Goal: Transaction & Acquisition: Book appointment/travel/reservation

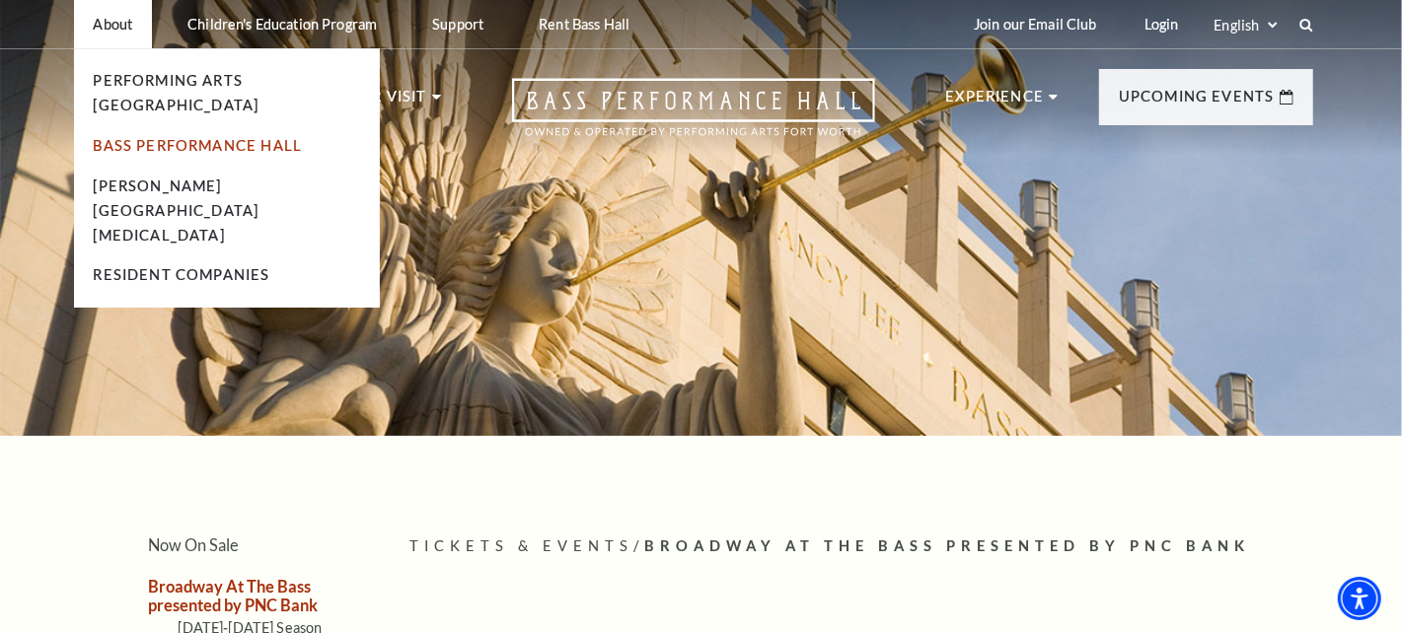
click at [166, 137] on link "Bass Performance Hall" at bounding box center [198, 145] width 209 height 17
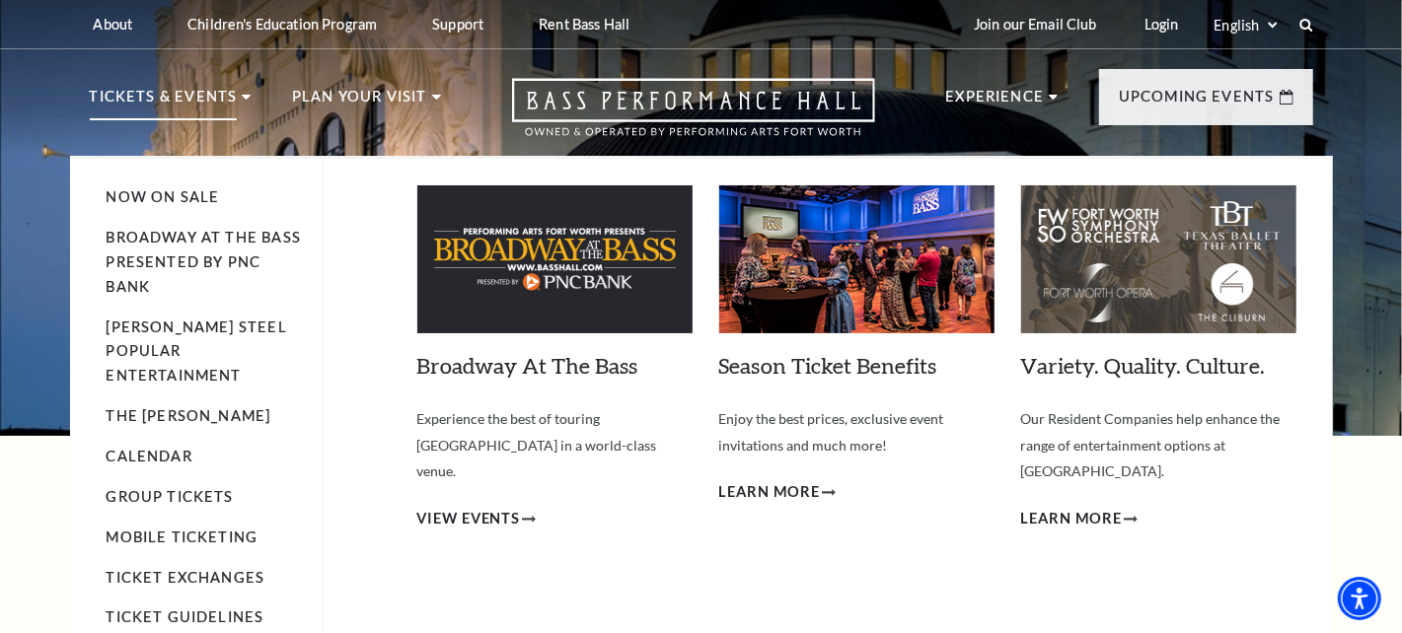
click at [552, 280] on img at bounding box center [554, 259] width 275 height 148
click at [480, 507] on span "View Events" at bounding box center [469, 519] width 104 height 25
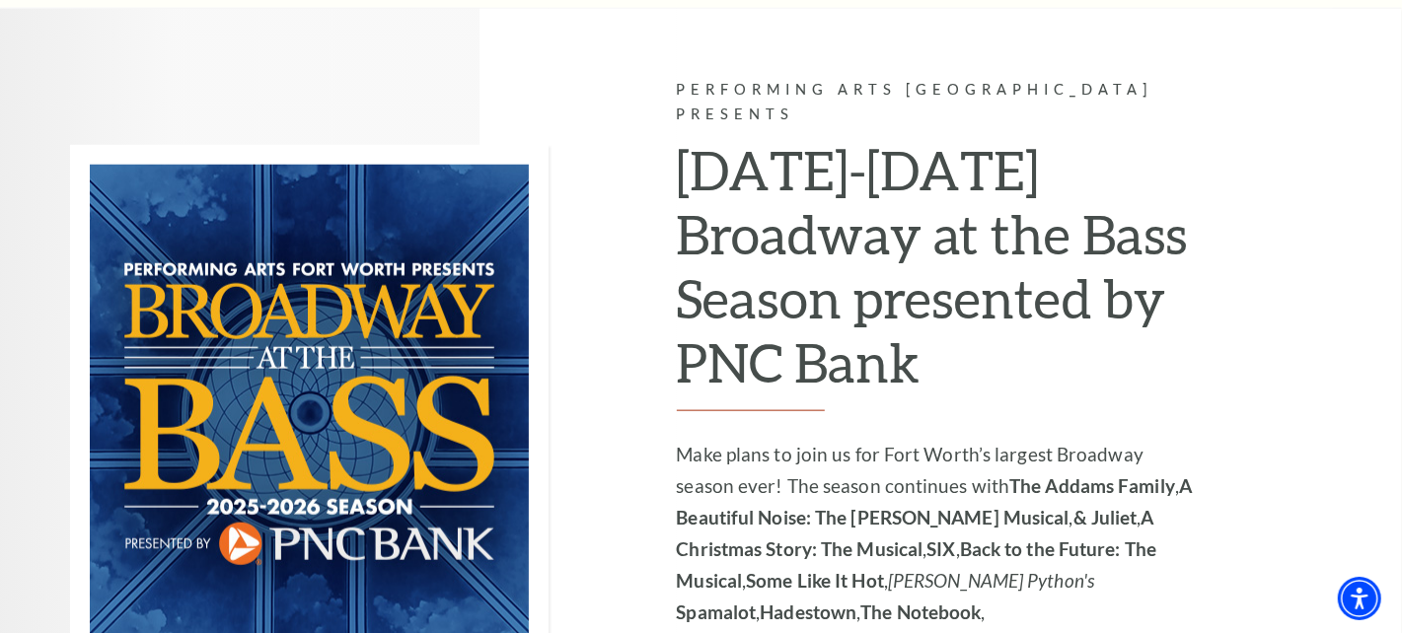
scroll to position [1381, 0]
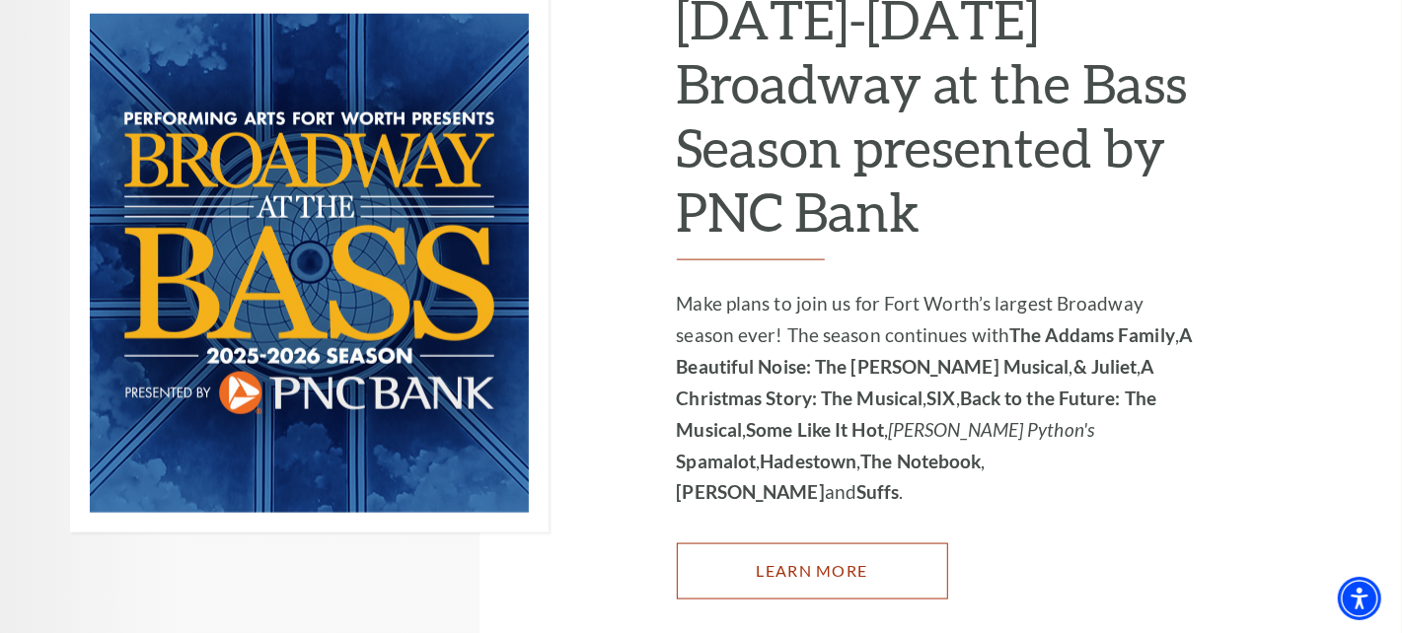
click at [886, 544] on link "Learn More" at bounding box center [812, 571] width 271 height 55
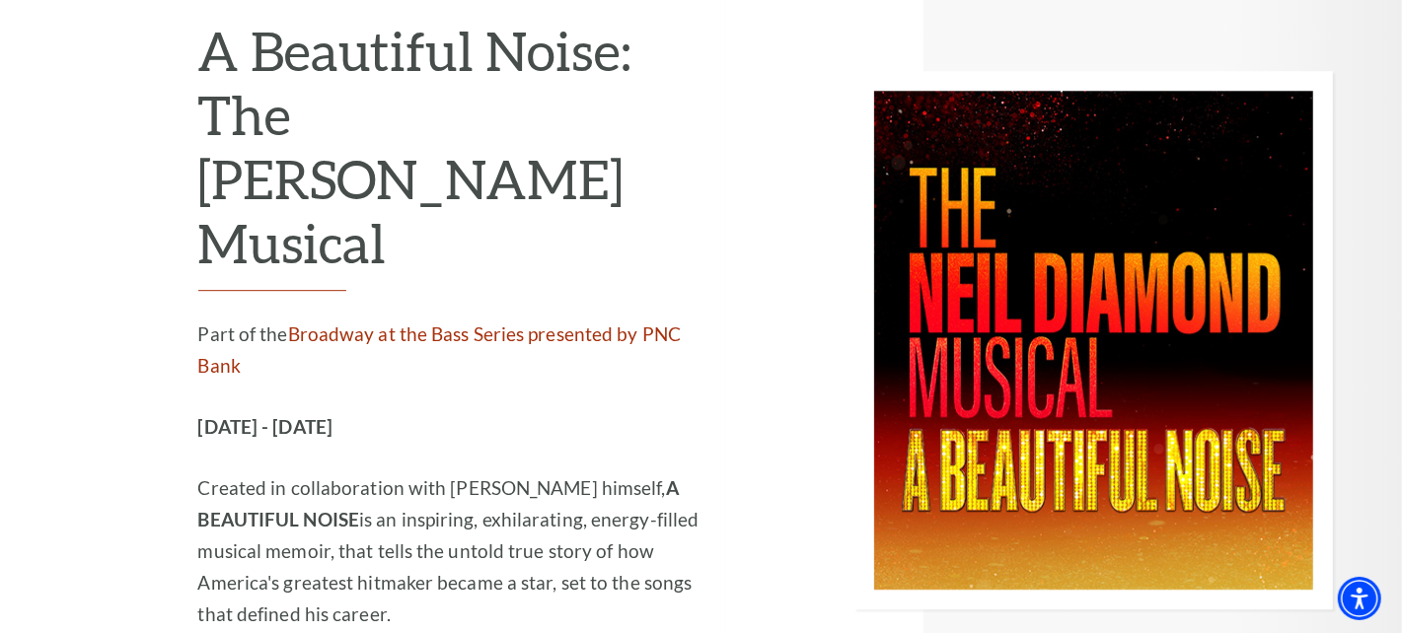
scroll to position [3551, 0]
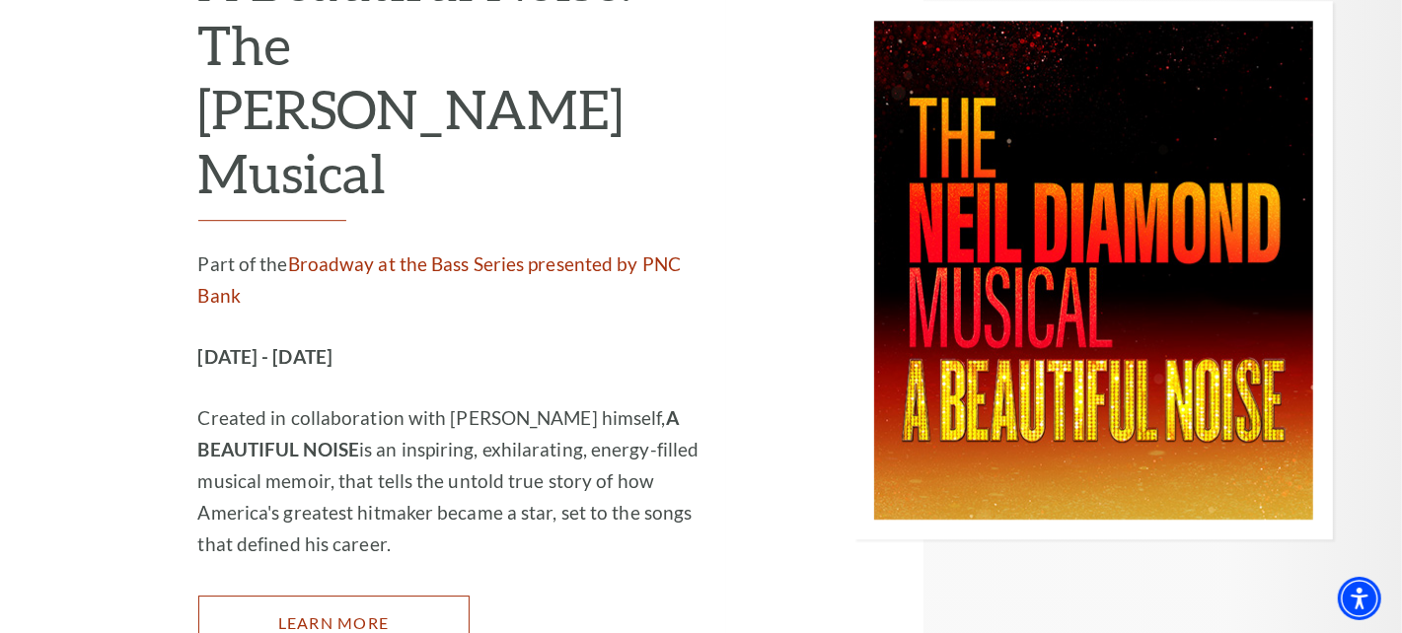
click at [329, 596] on link "Learn More" at bounding box center [333, 623] width 271 height 55
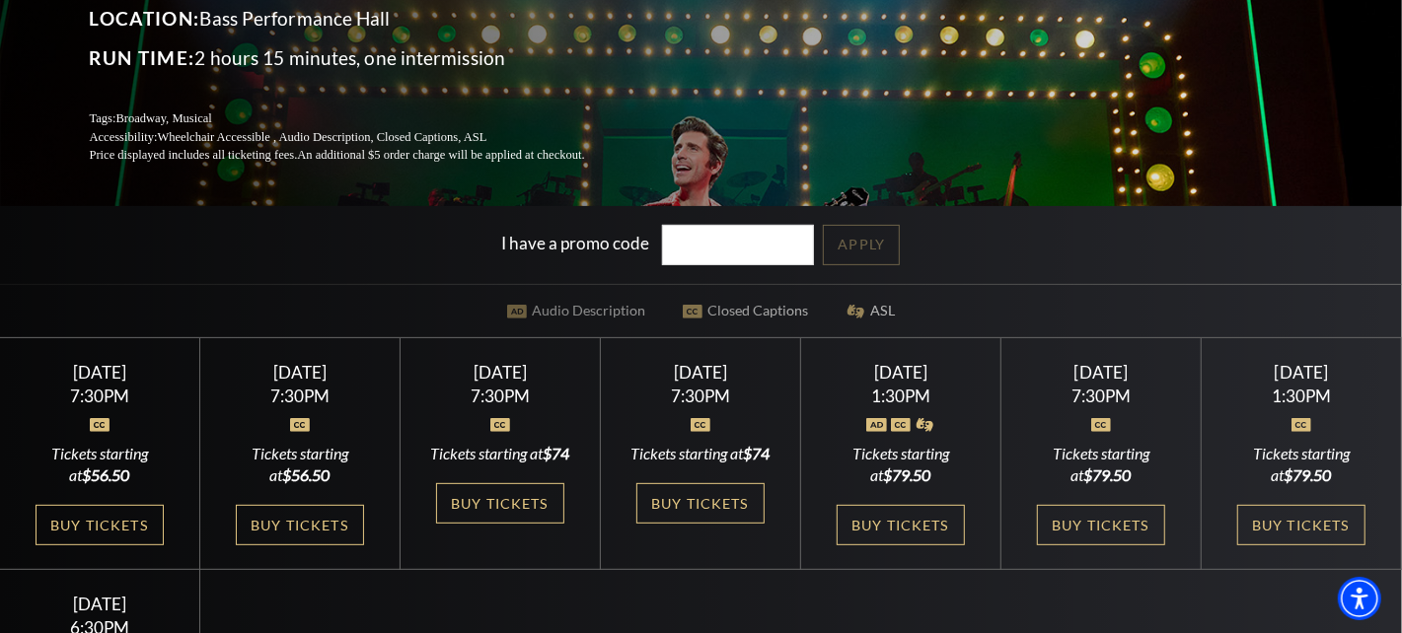
scroll to position [394, 0]
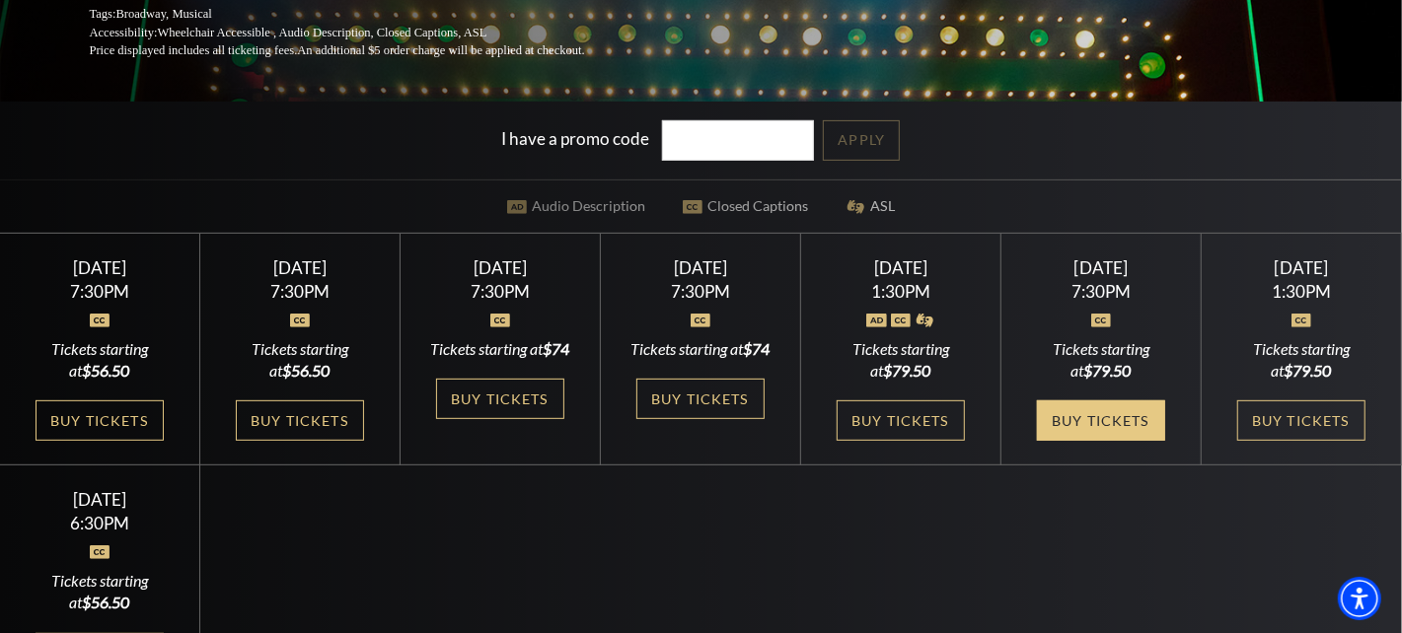
click at [1090, 432] on link "Buy Tickets" at bounding box center [1101, 421] width 128 height 40
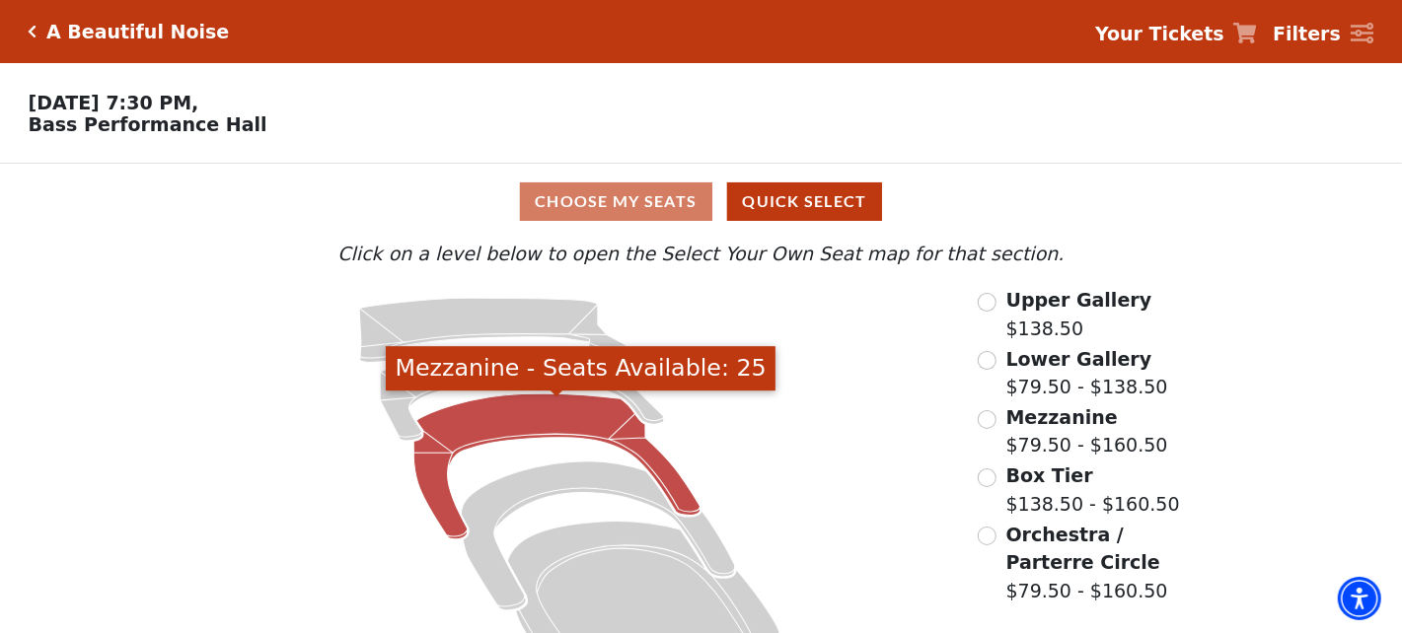
click at [509, 420] on icon "Mezzanine - Seats Available: 25" at bounding box center [556, 467] width 287 height 146
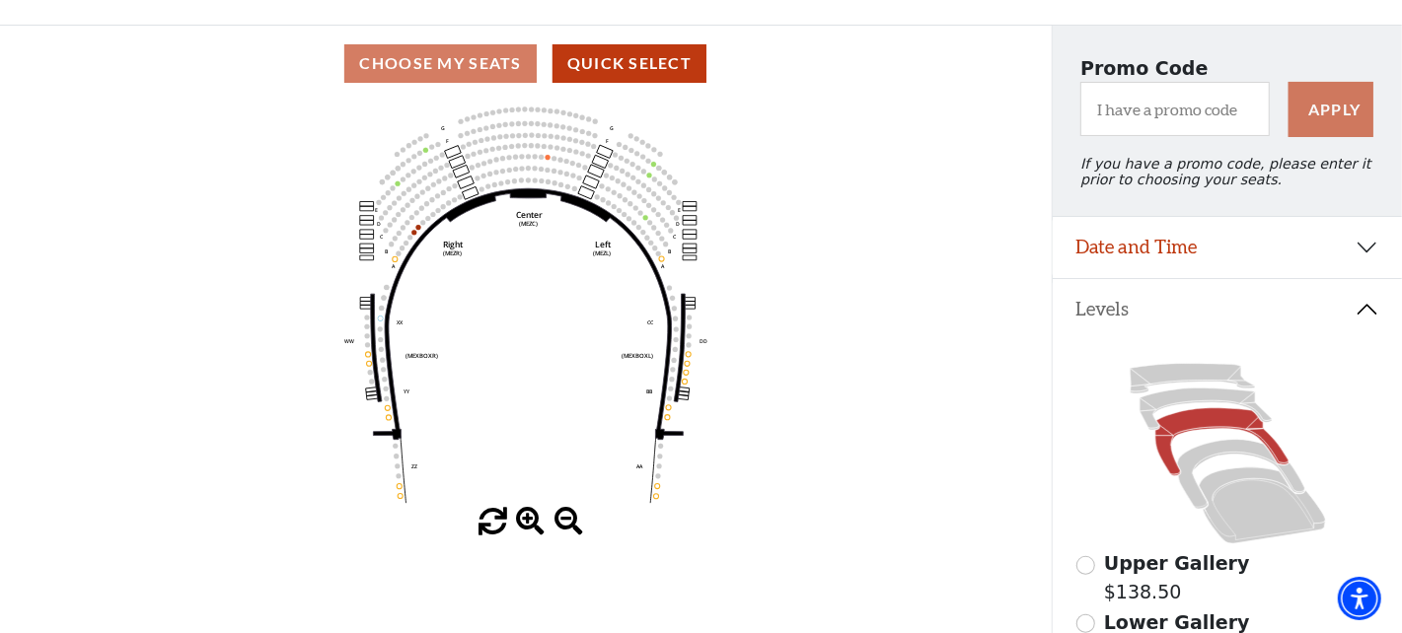
scroll to position [295, 0]
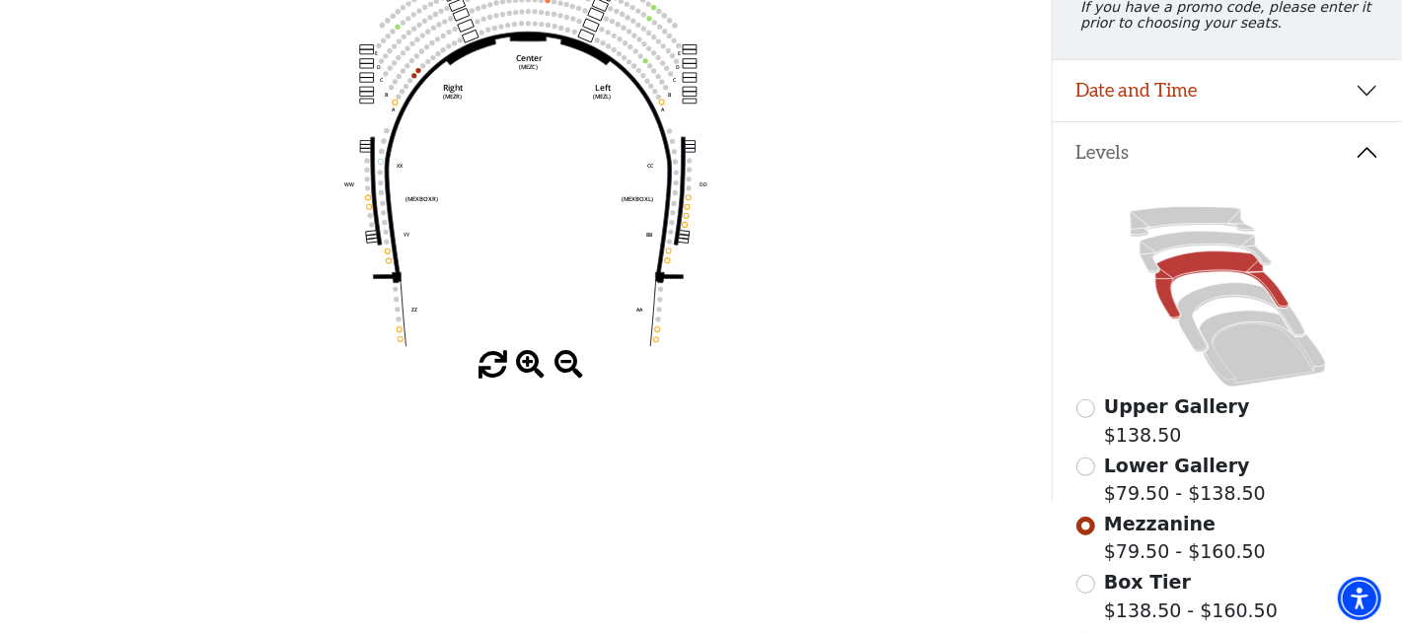
click at [521, 360] on span at bounding box center [530, 365] width 29 height 29
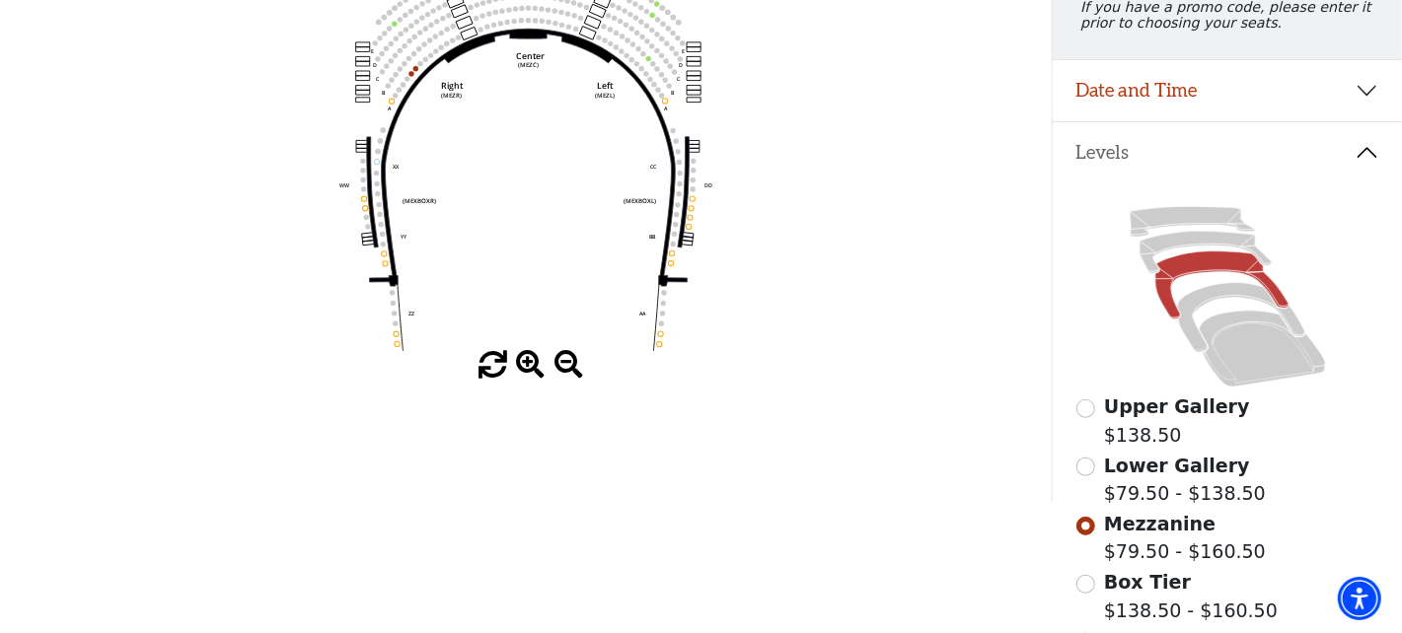
click at [527, 363] on span at bounding box center [530, 365] width 29 height 29
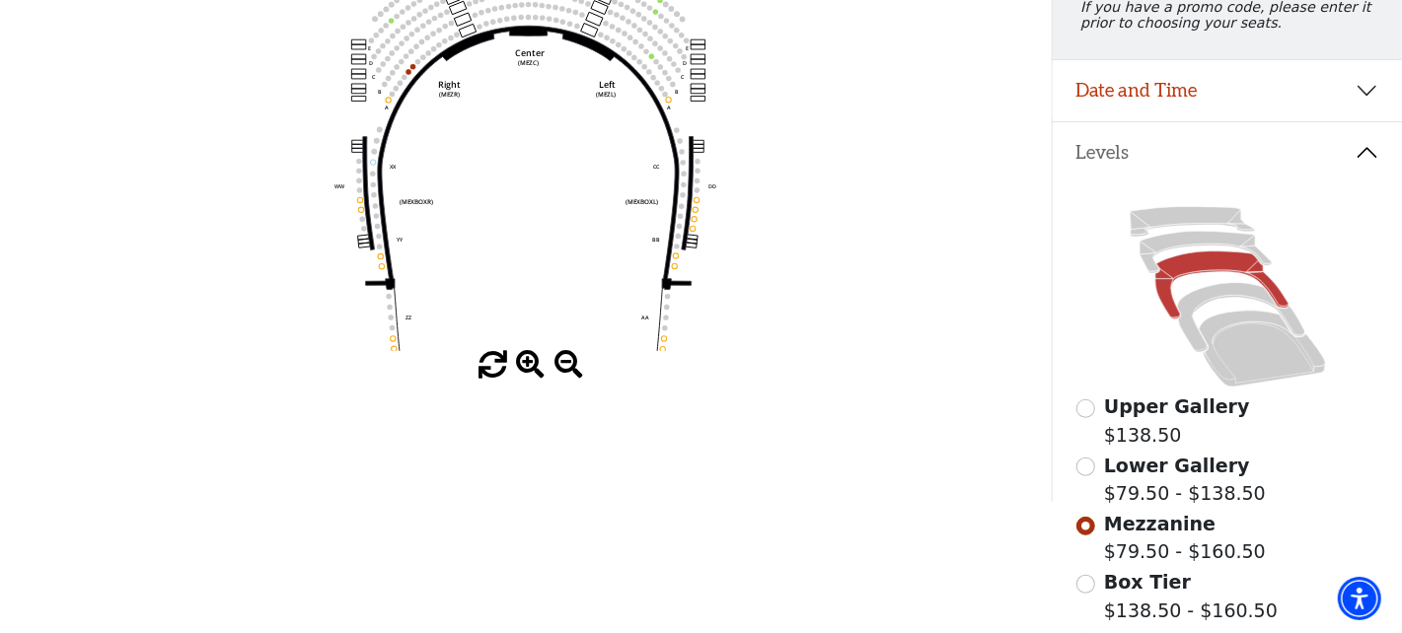
click at [527, 363] on span at bounding box center [530, 365] width 29 height 29
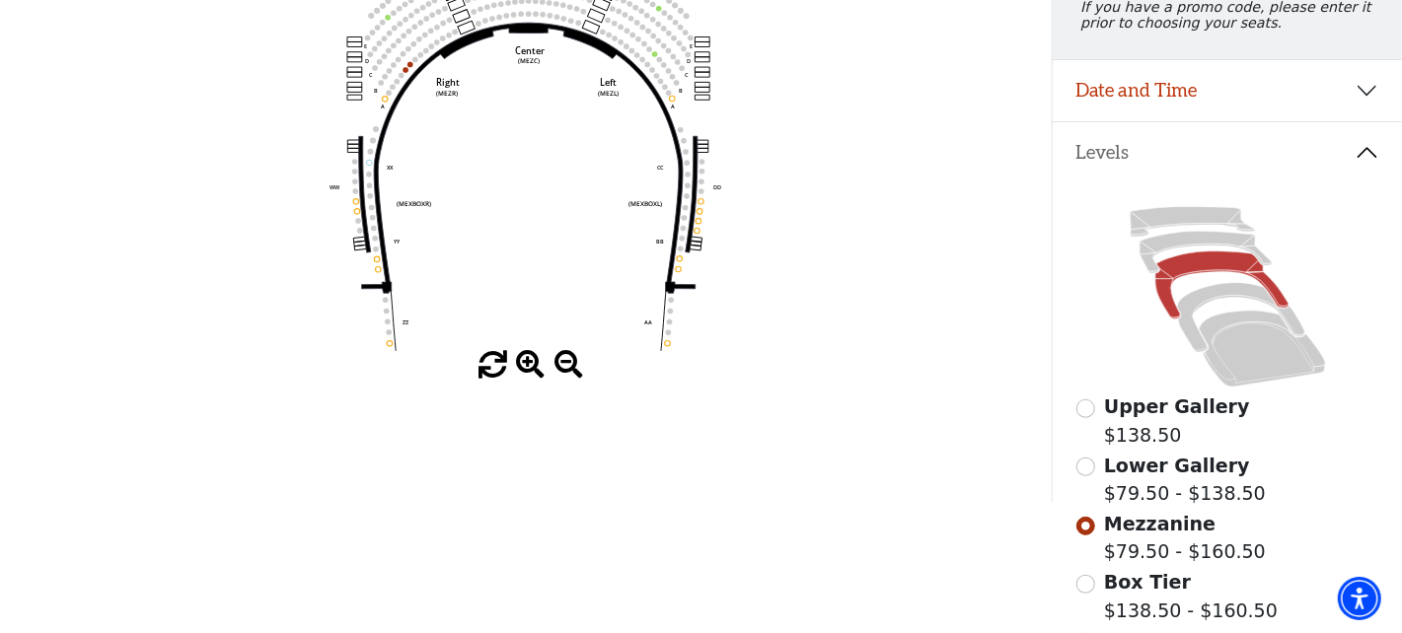
click at [527, 363] on span at bounding box center [530, 365] width 29 height 29
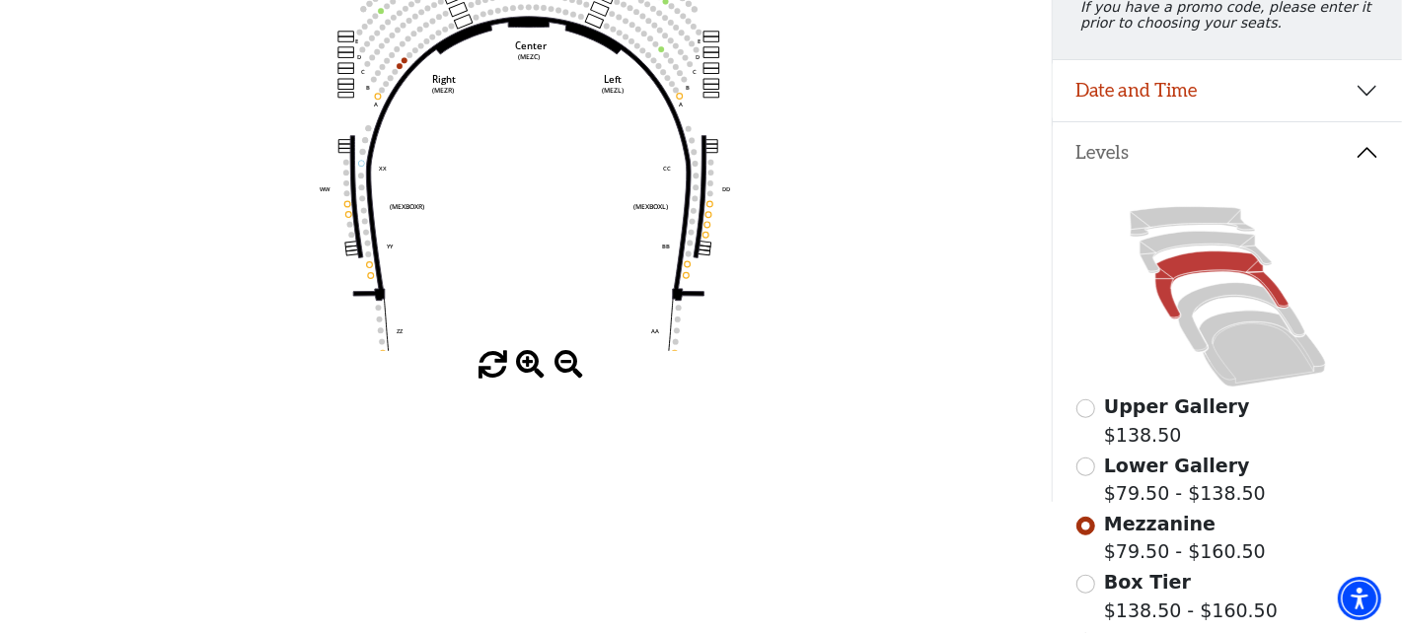
click at [527, 363] on span at bounding box center [530, 365] width 29 height 29
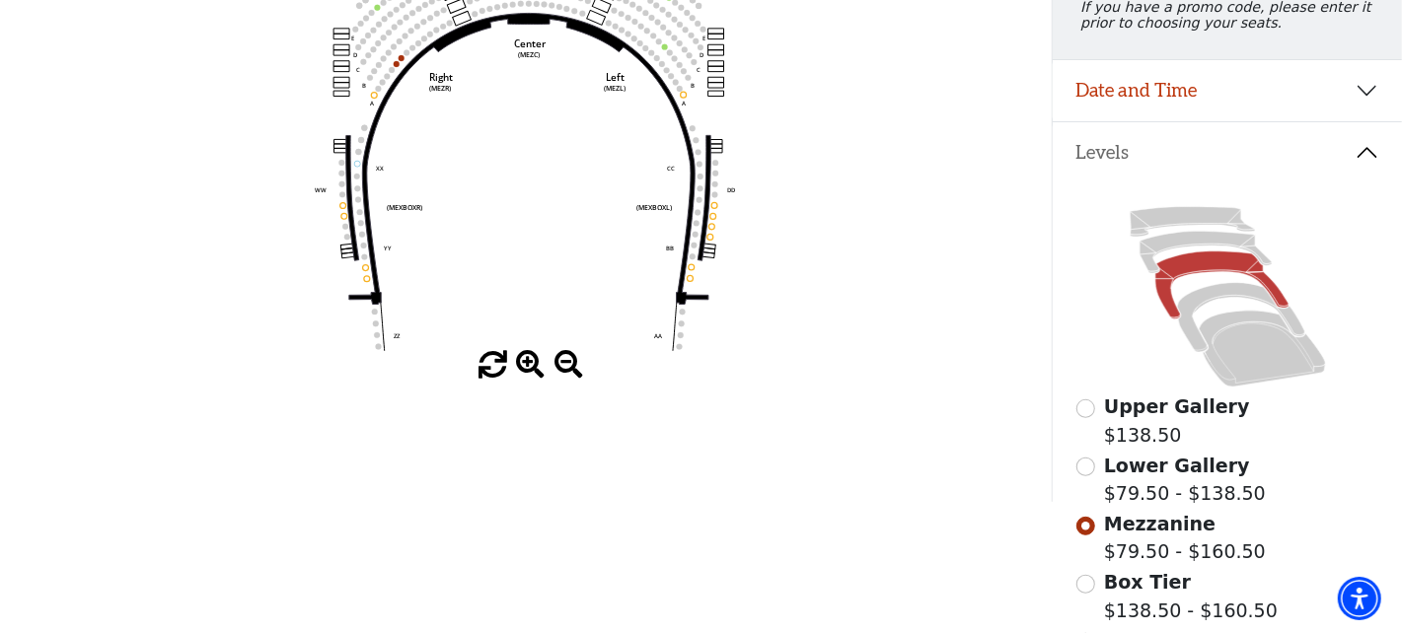
click at [527, 363] on span at bounding box center [530, 365] width 29 height 29
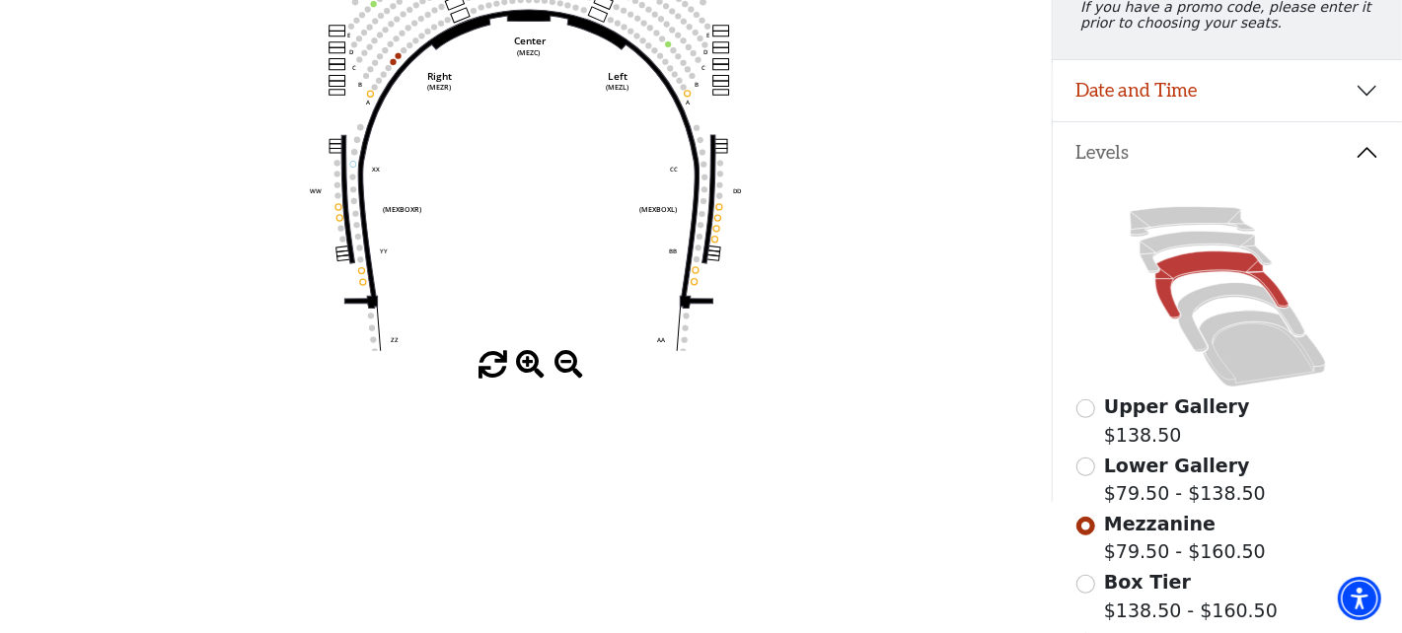
click at [527, 363] on span at bounding box center [530, 365] width 29 height 29
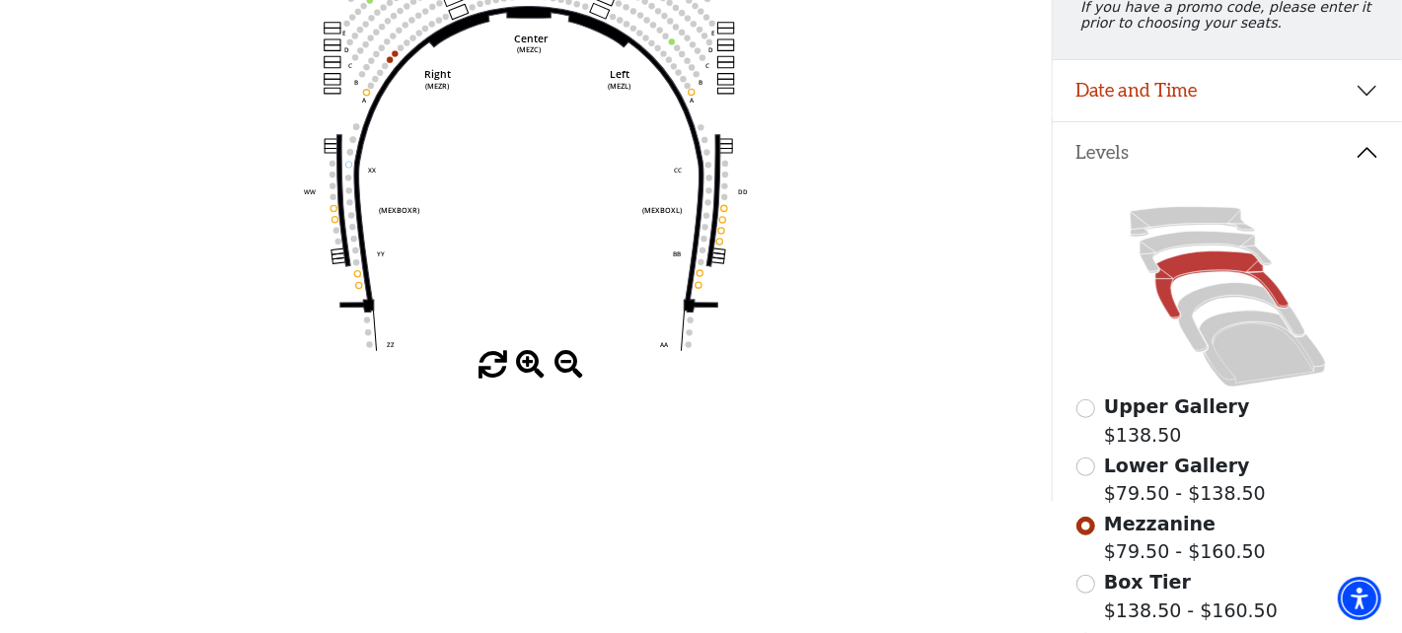
click at [527, 363] on span at bounding box center [530, 365] width 29 height 29
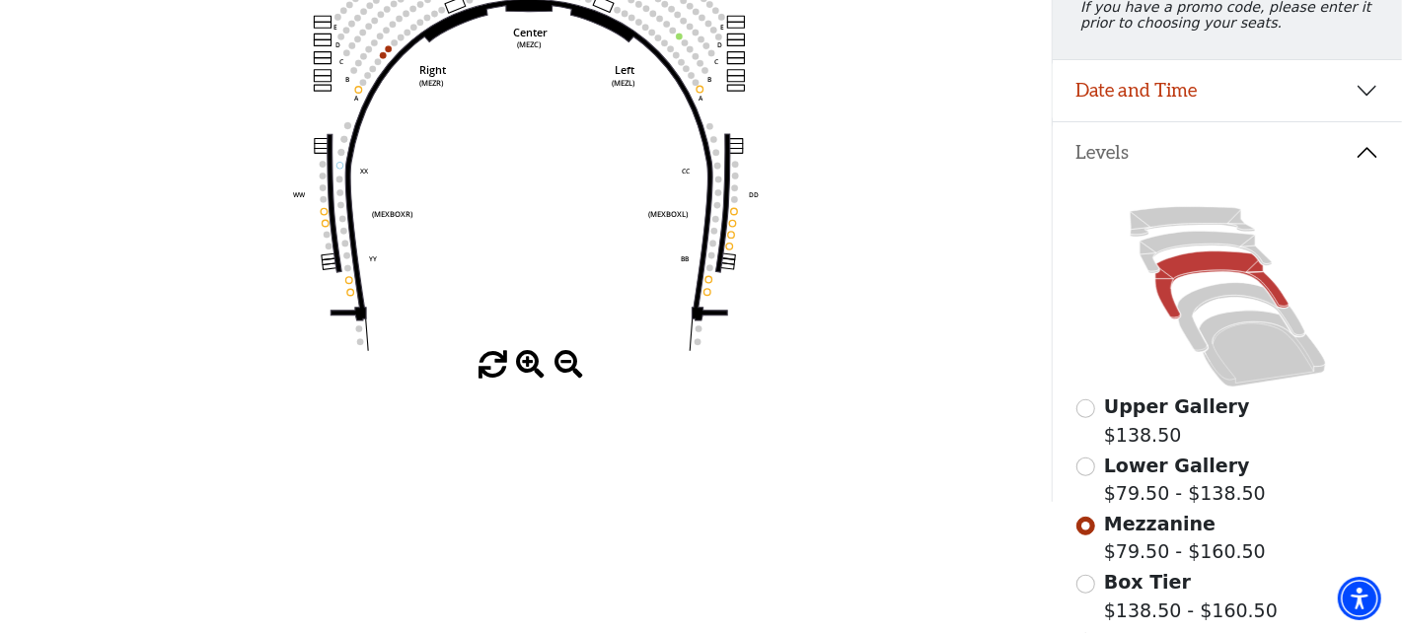
click at [527, 363] on span at bounding box center [530, 365] width 29 height 29
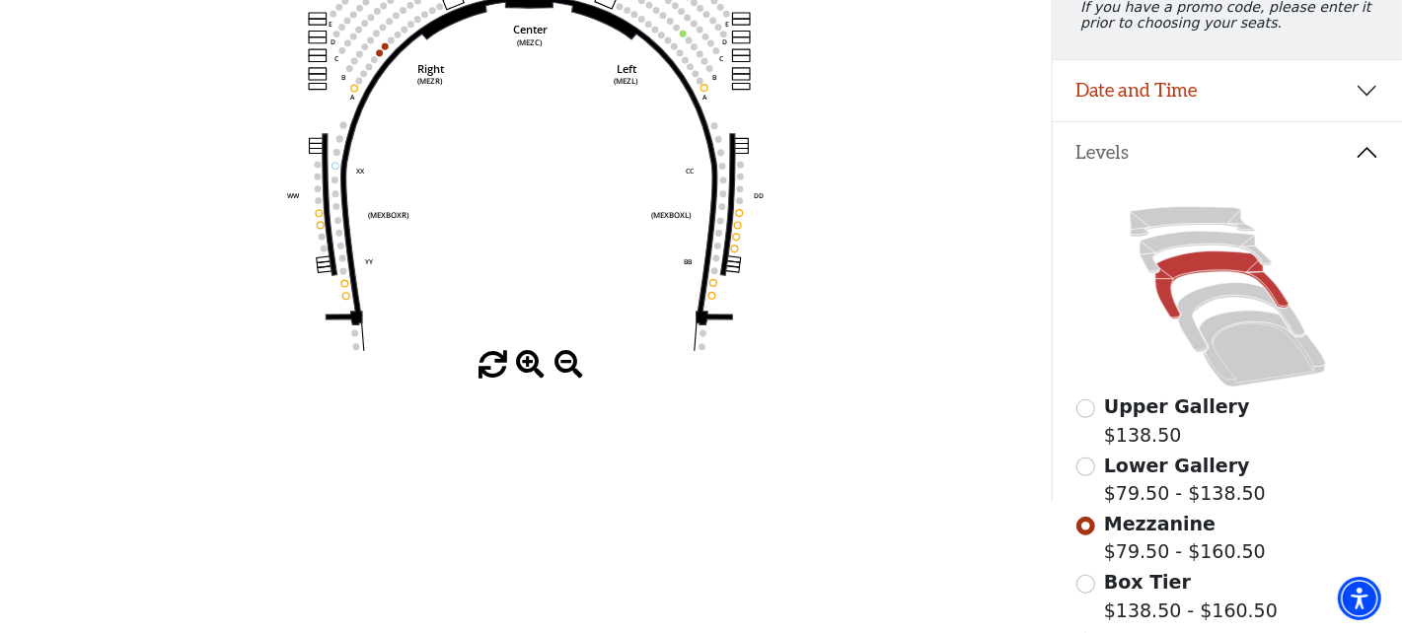
click at [527, 363] on span at bounding box center [530, 365] width 29 height 29
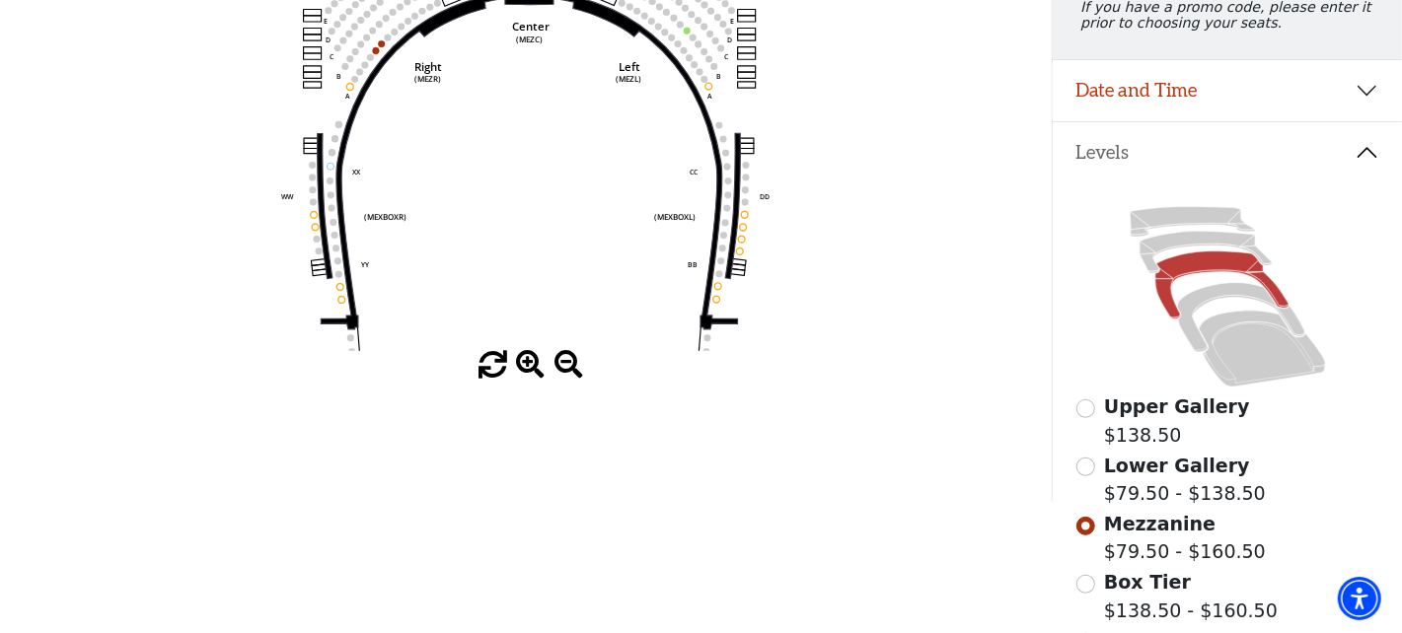
click at [527, 363] on span at bounding box center [530, 365] width 29 height 29
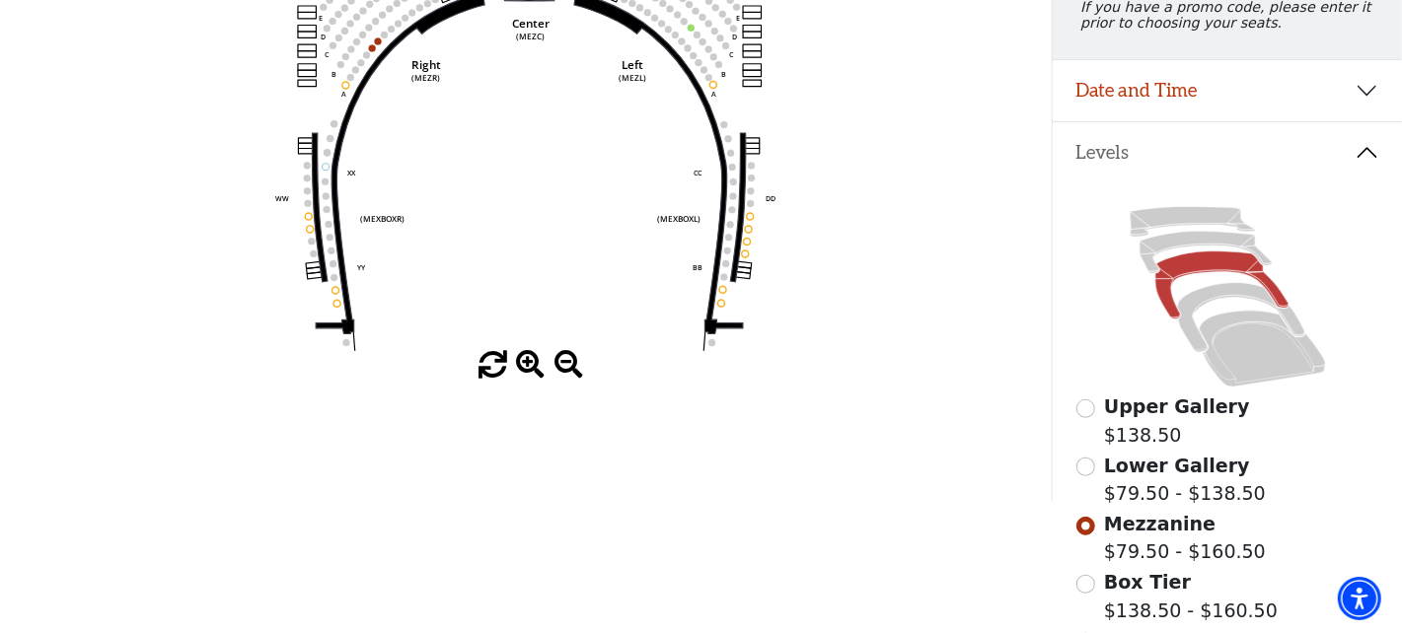
click at [527, 363] on span at bounding box center [530, 365] width 29 height 29
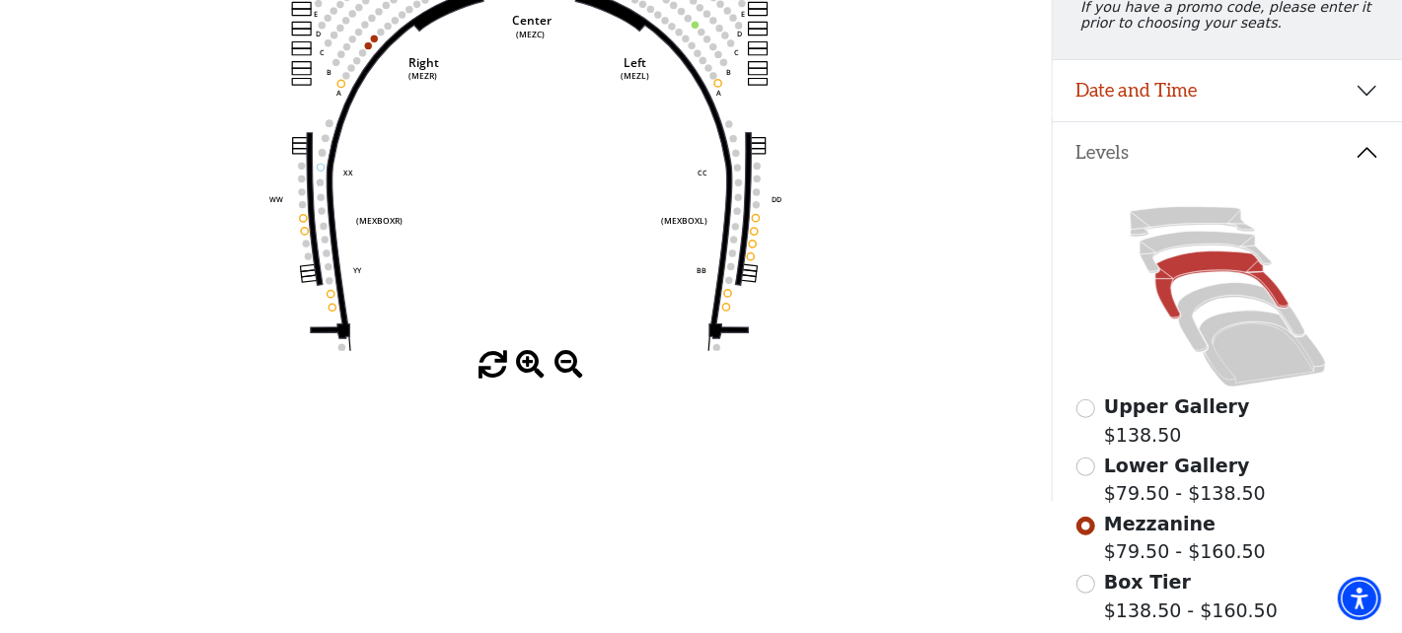
click at [527, 363] on span at bounding box center [530, 365] width 29 height 29
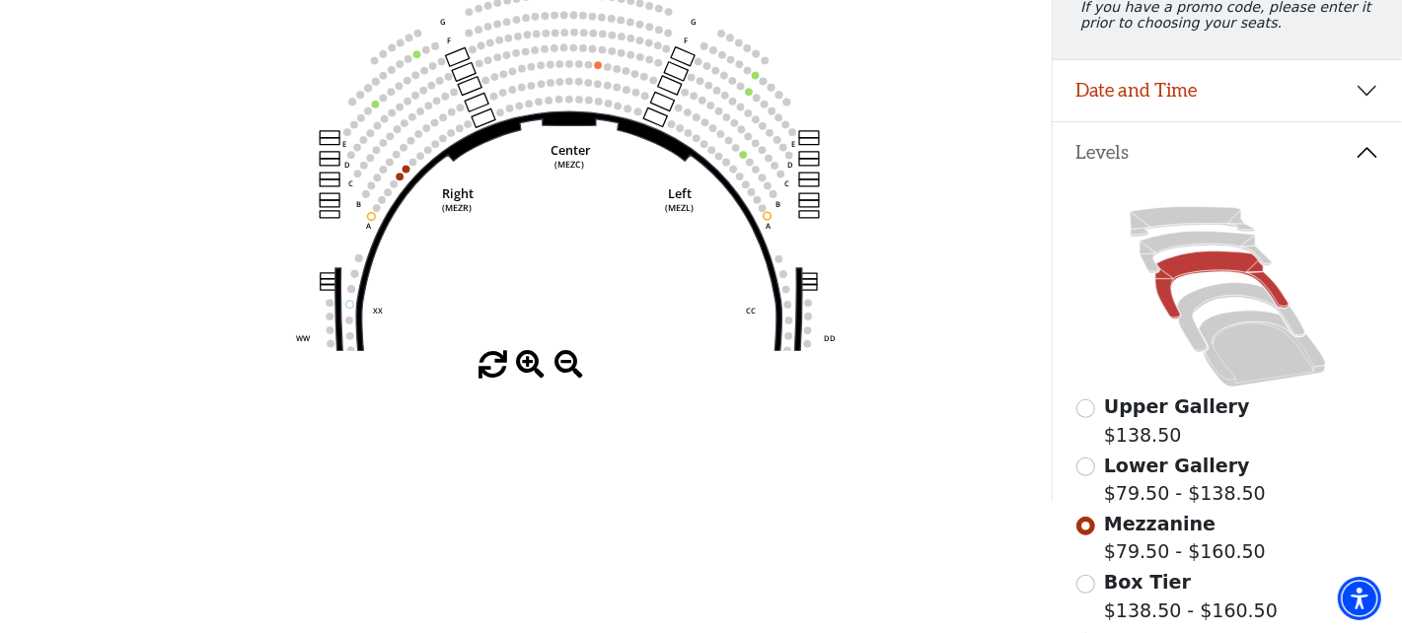
drag, startPoint x: 469, startPoint y: 144, endPoint x: 508, endPoint y: 280, distance: 141.7
click at [508, 280] on icon "Center (MEZC) Right (MEZR) Left (MEZL) (MEXBOXR) (MEXBOXL) XX WW CC DD YY BB ZZ…" at bounding box center [525, 148] width 946 height 406
click at [1260, 356] on icon at bounding box center [1262, 349] width 126 height 76
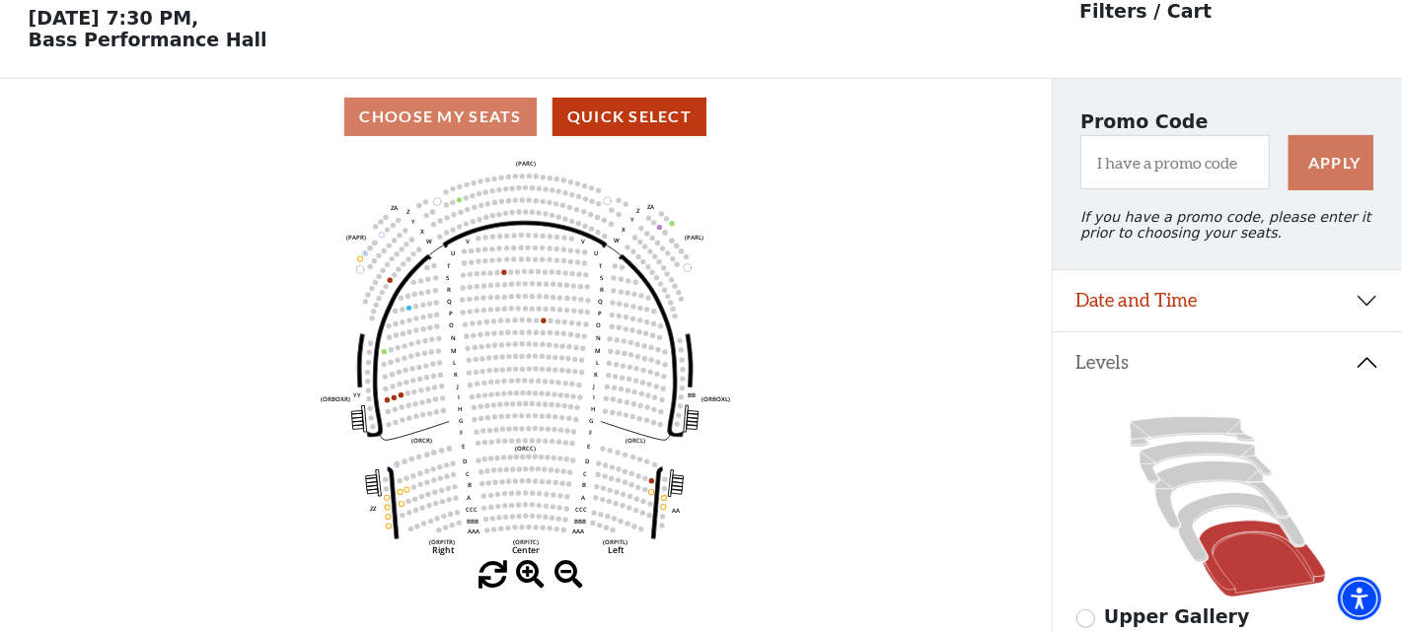
scroll to position [91, 0]
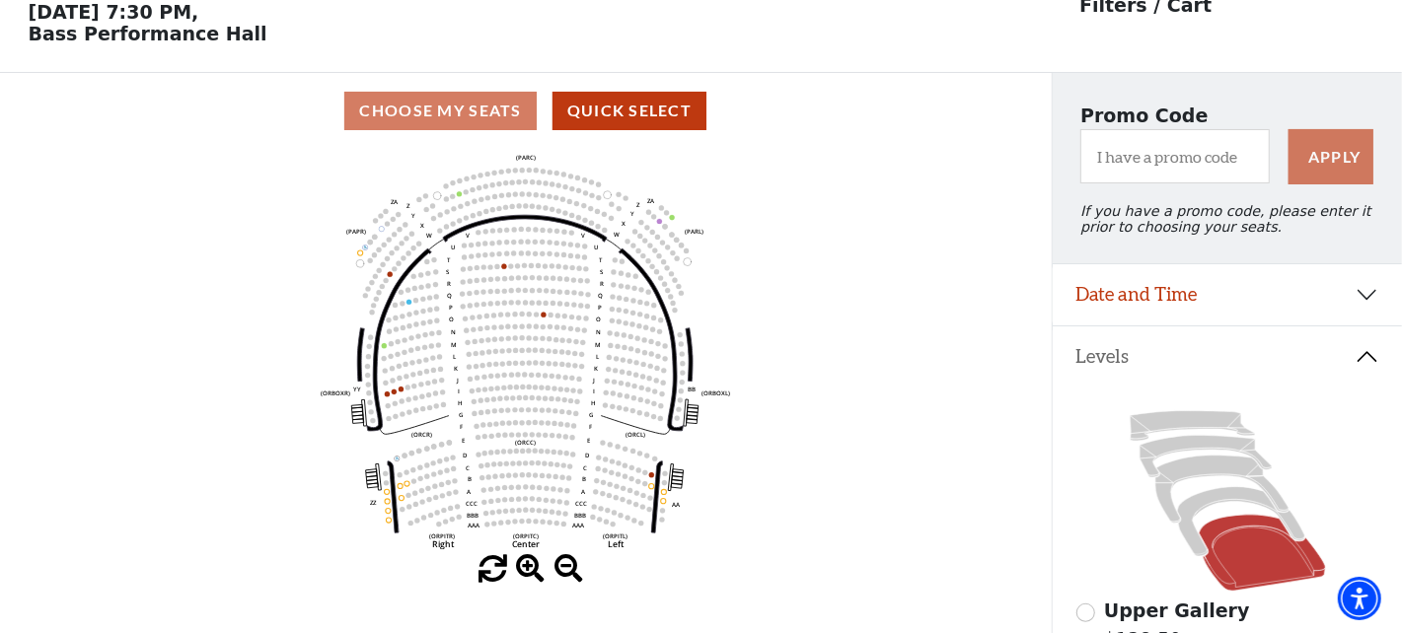
click at [536, 569] on span at bounding box center [530, 569] width 29 height 29
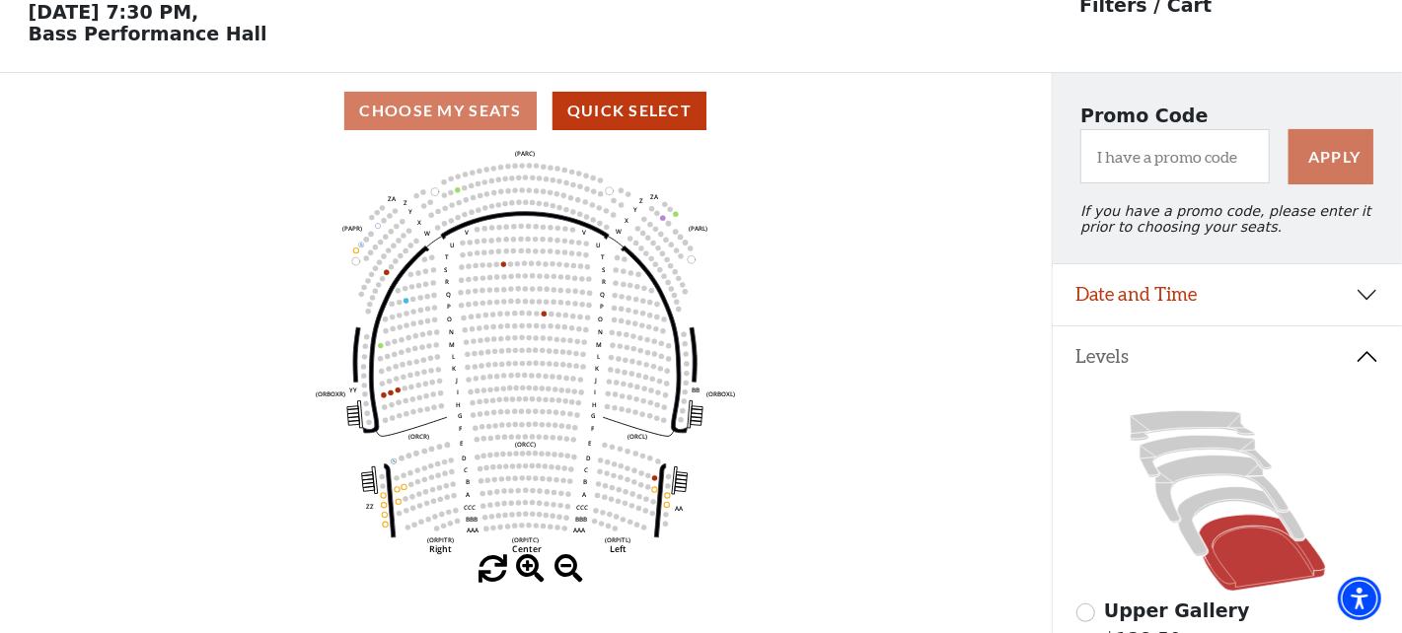
click at [536, 569] on span at bounding box center [530, 569] width 29 height 29
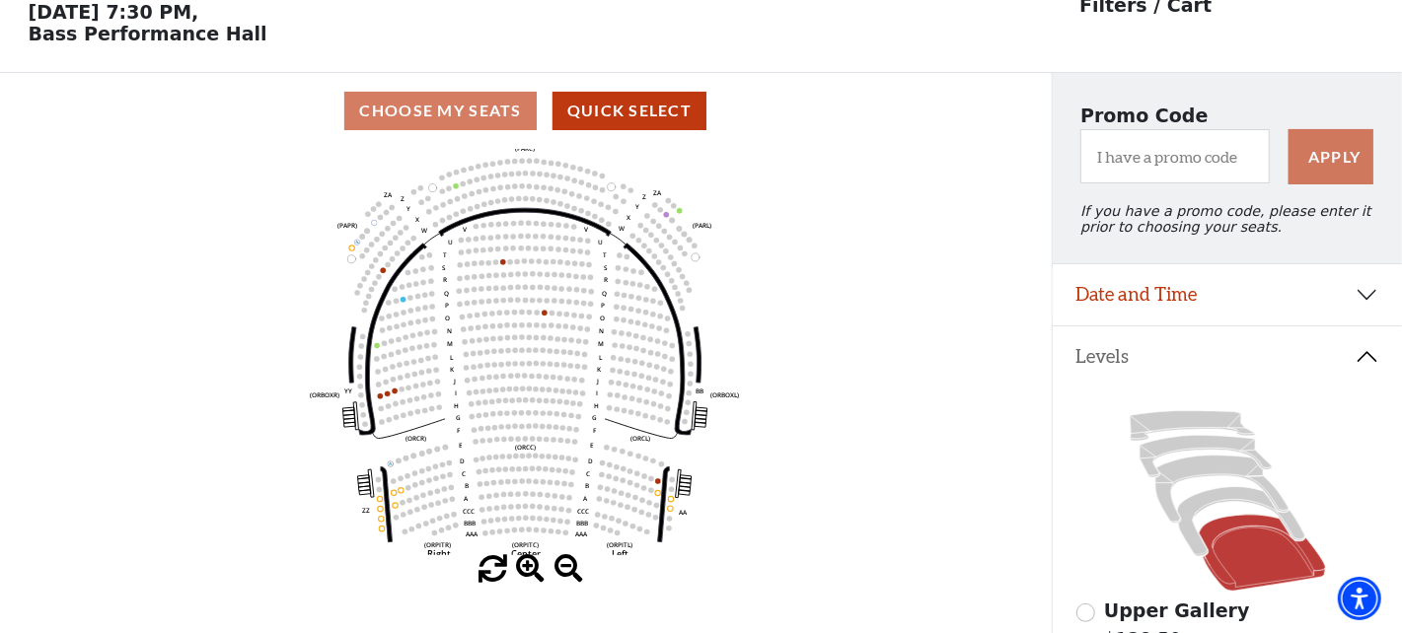
click at [536, 569] on span at bounding box center [530, 569] width 29 height 29
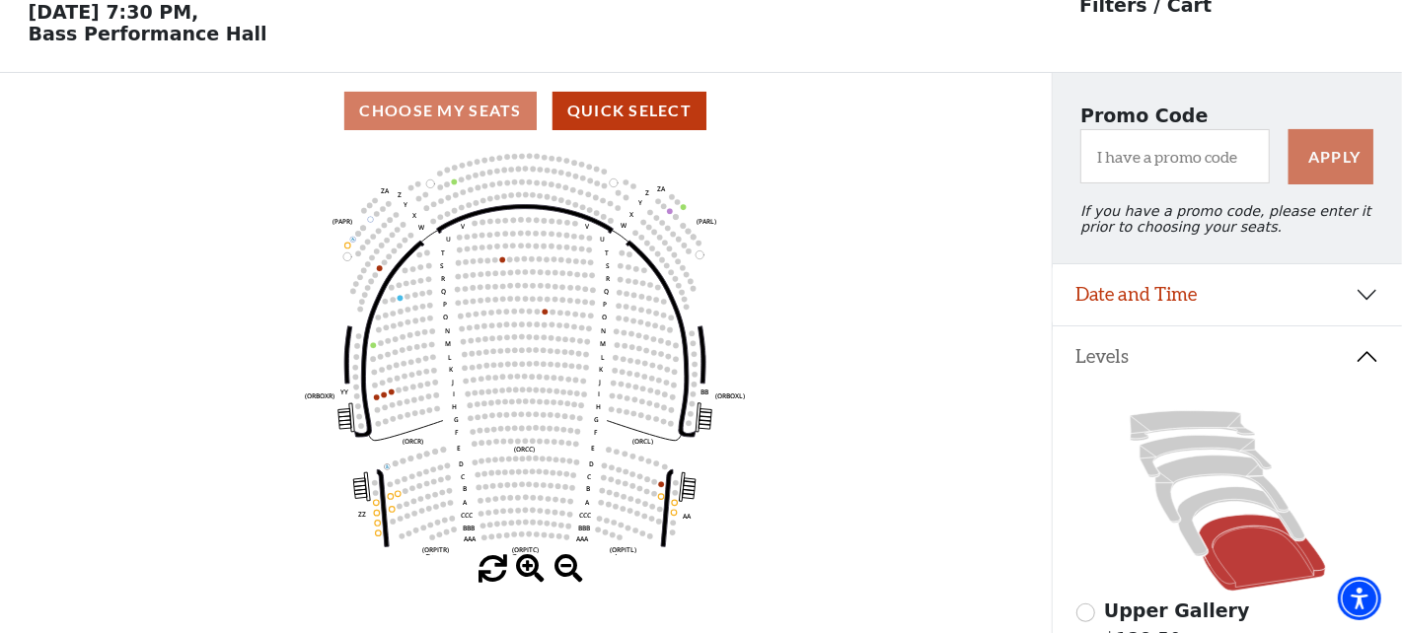
click at [536, 569] on span at bounding box center [530, 569] width 29 height 29
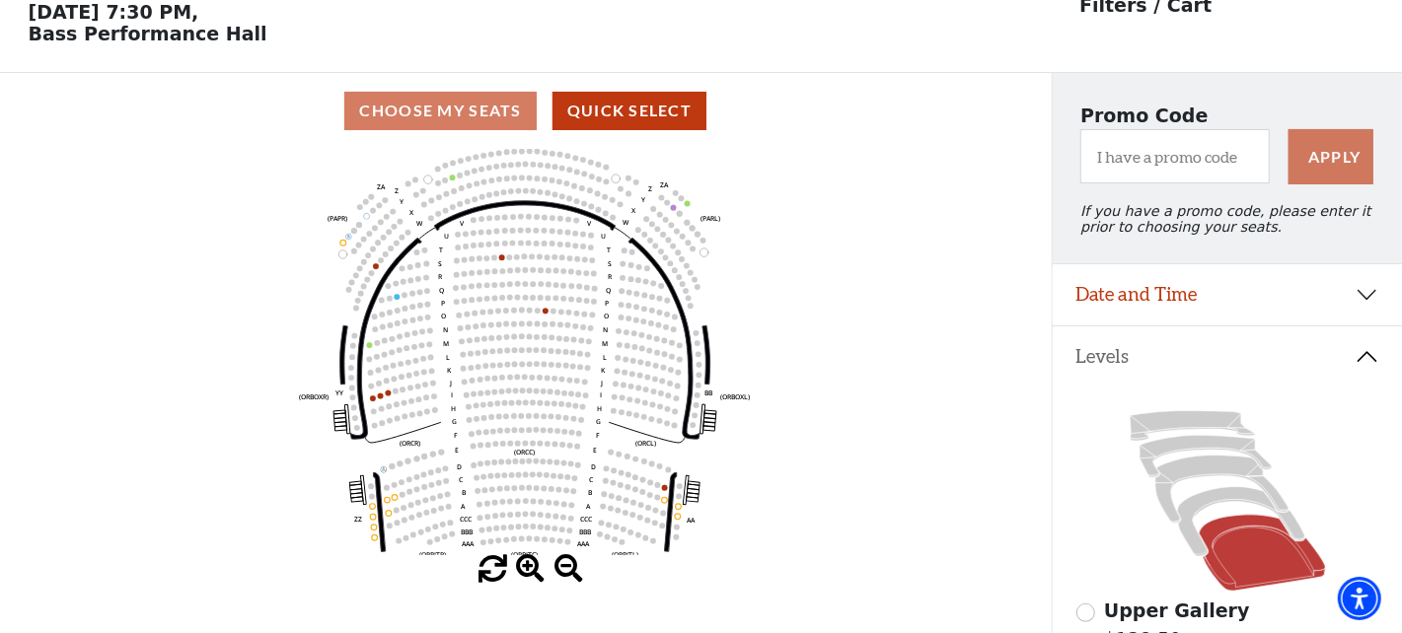
click at [536, 569] on span at bounding box center [530, 569] width 29 height 29
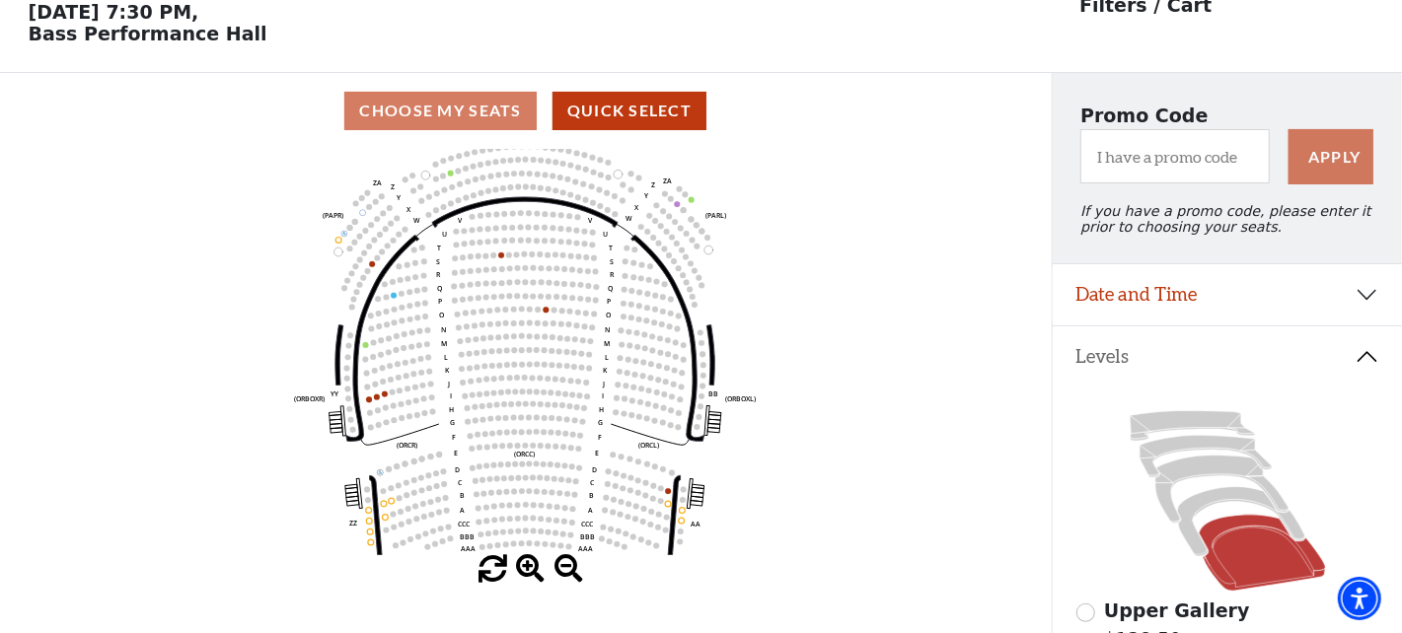
click at [536, 569] on span at bounding box center [530, 569] width 29 height 29
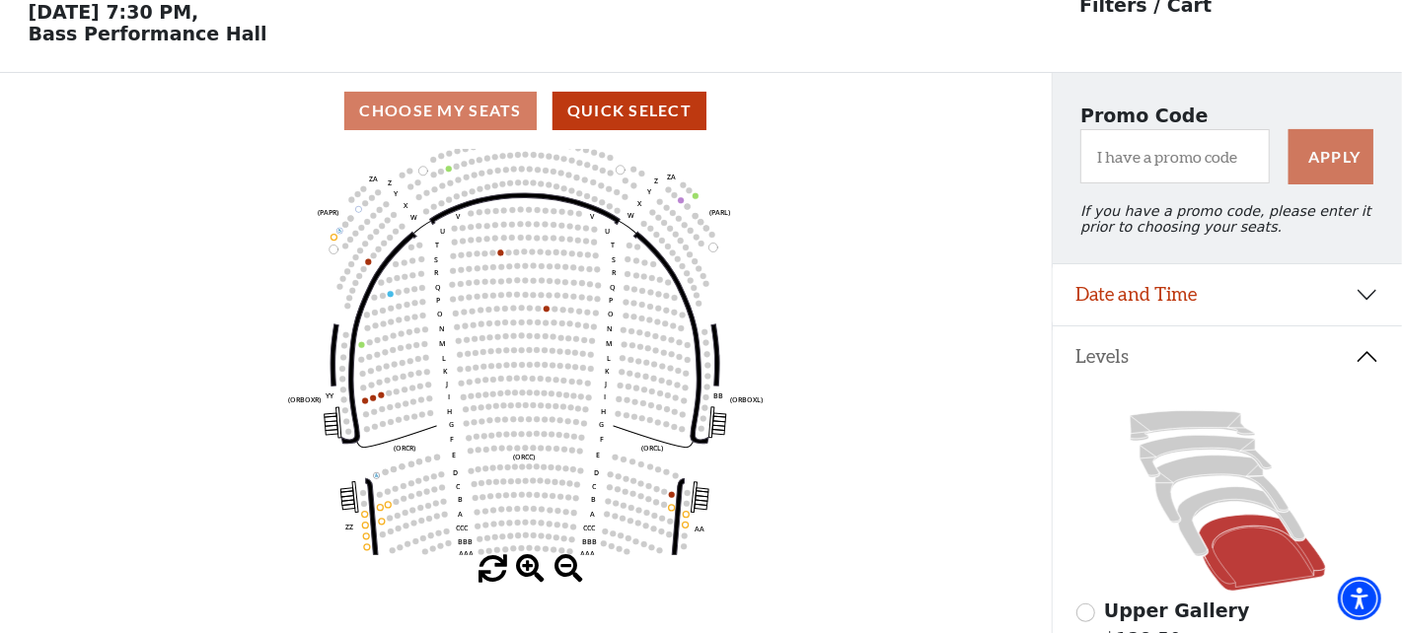
click at [536, 569] on span at bounding box center [530, 569] width 29 height 29
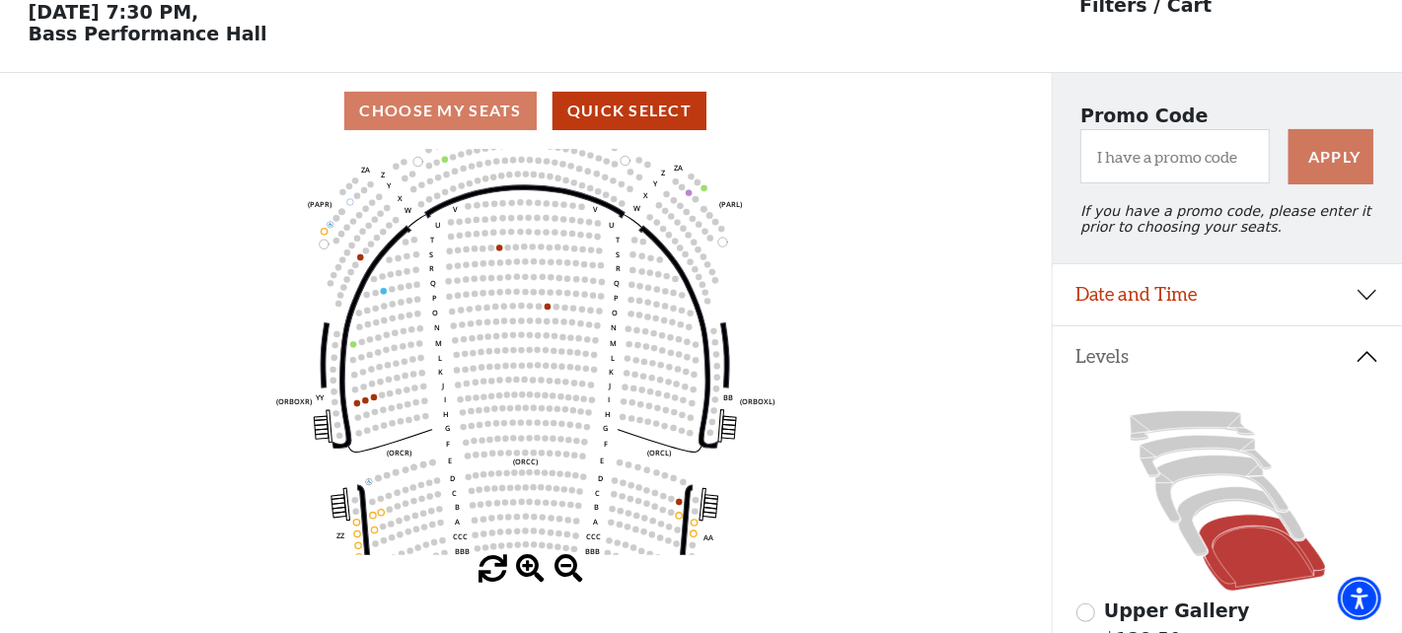
click at [536, 569] on span at bounding box center [530, 569] width 29 height 29
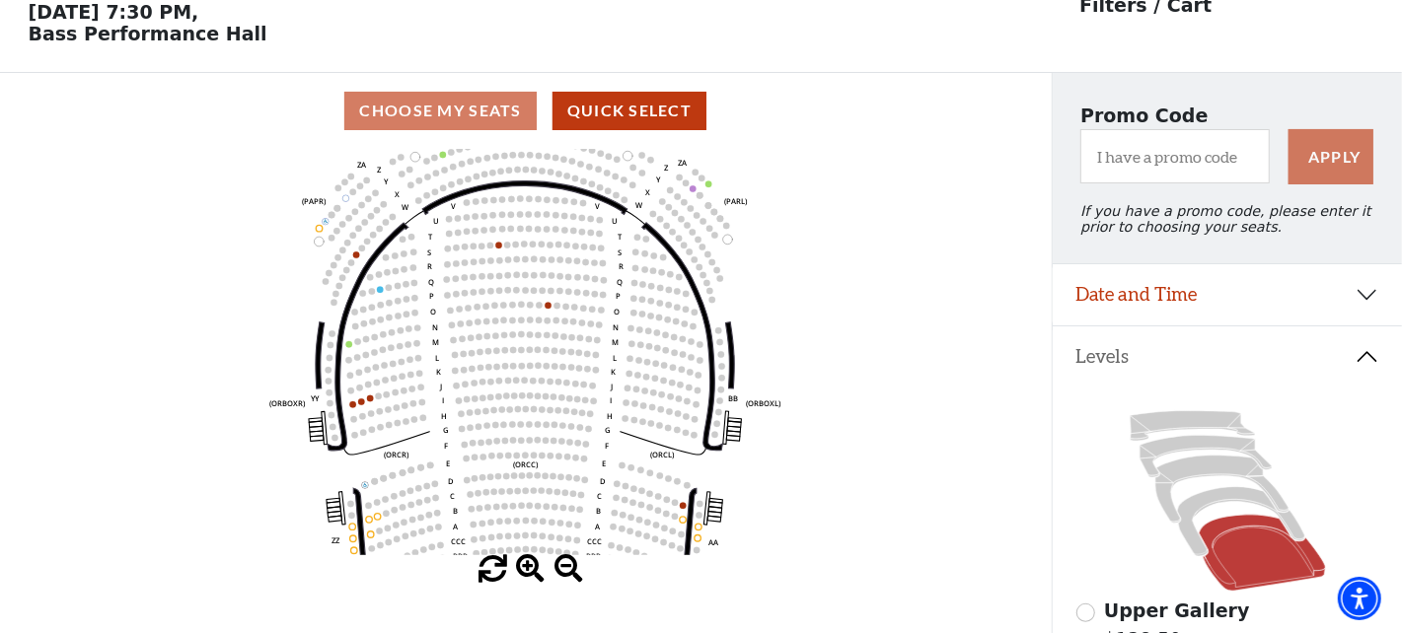
click at [538, 569] on span at bounding box center [530, 569] width 29 height 29
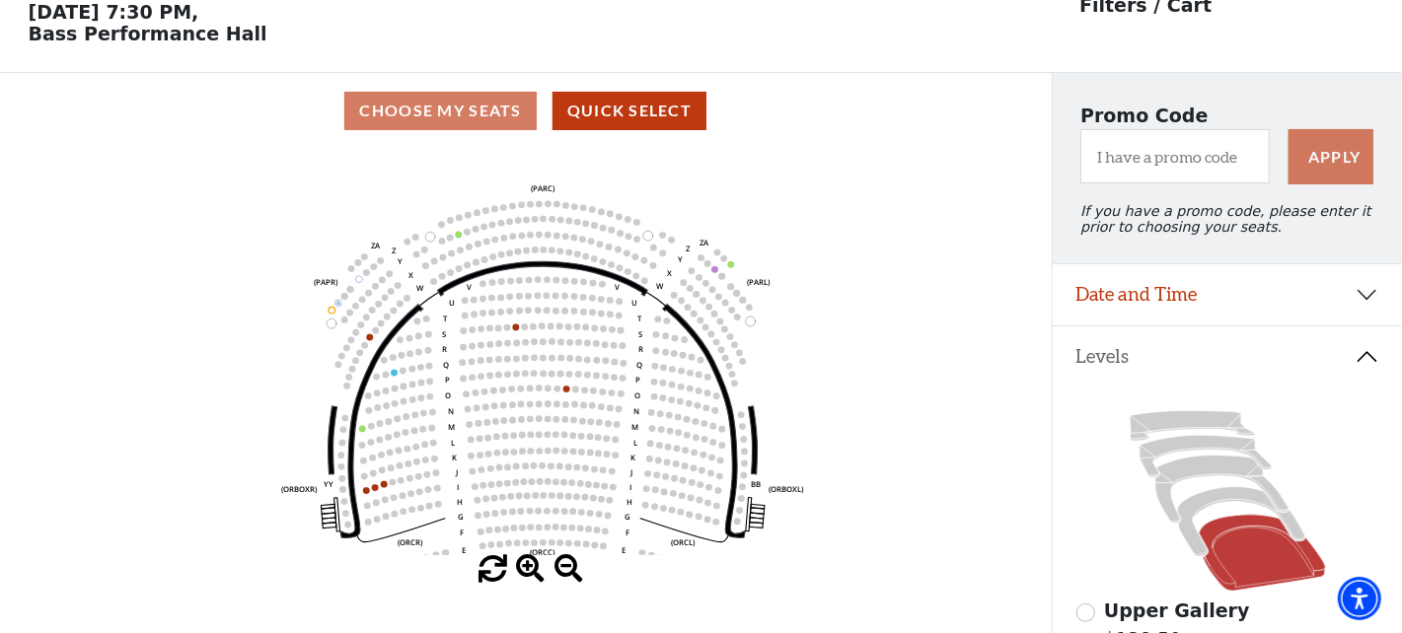
drag, startPoint x: 487, startPoint y: 272, endPoint x: 505, endPoint y: 357, distance: 86.7
click at [505, 357] on icon "Left (ORPITL) Right (ORPITR) Center (ORPITC) ZZ AA YY BB ZA ZA (ORCL) (ORCR) (O…" at bounding box center [525, 352] width 946 height 406
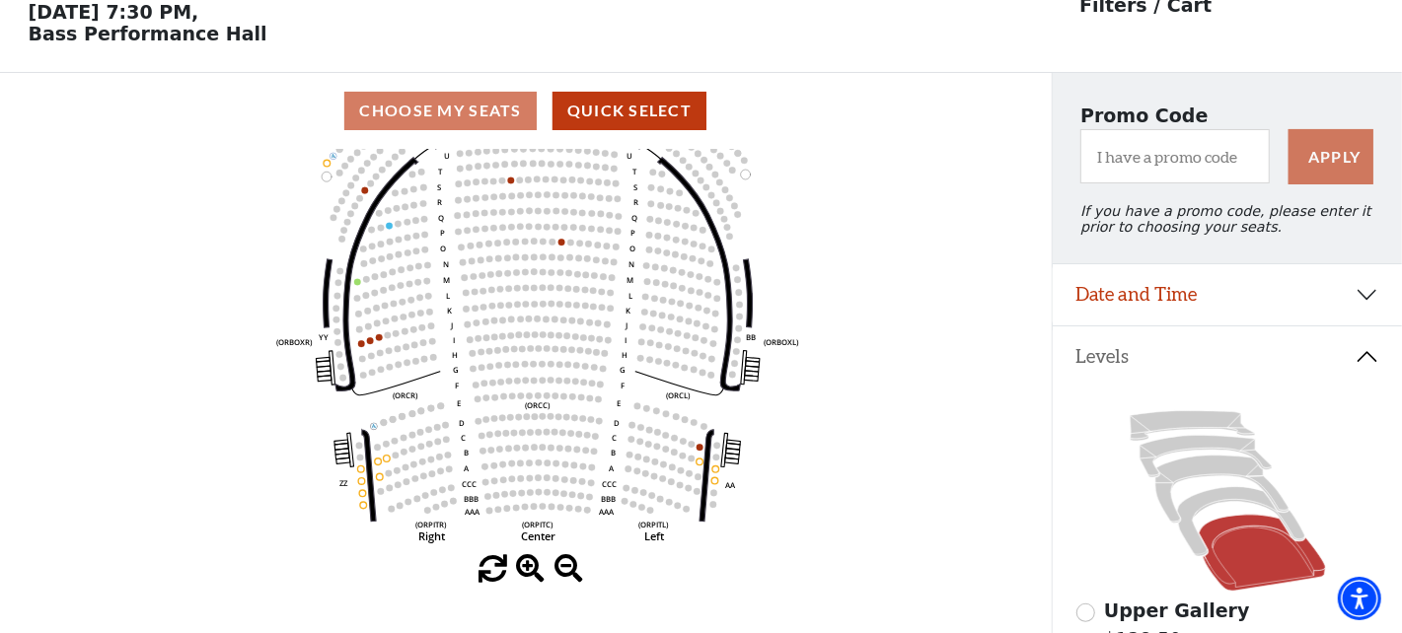
drag, startPoint x: 657, startPoint y: 432, endPoint x: 651, endPoint y: 288, distance: 144.2
click at [651, 288] on icon "Left (ORPITL) Right (ORPITR) Center (ORPITC) ZZ AA YY BB ZA ZA (ORCL) (ORCR) (O…" at bounding box center [525, 352] width 946 height 406
click at [1218, 508] on icon at bounding box center [1240, 521] width 127 height 69
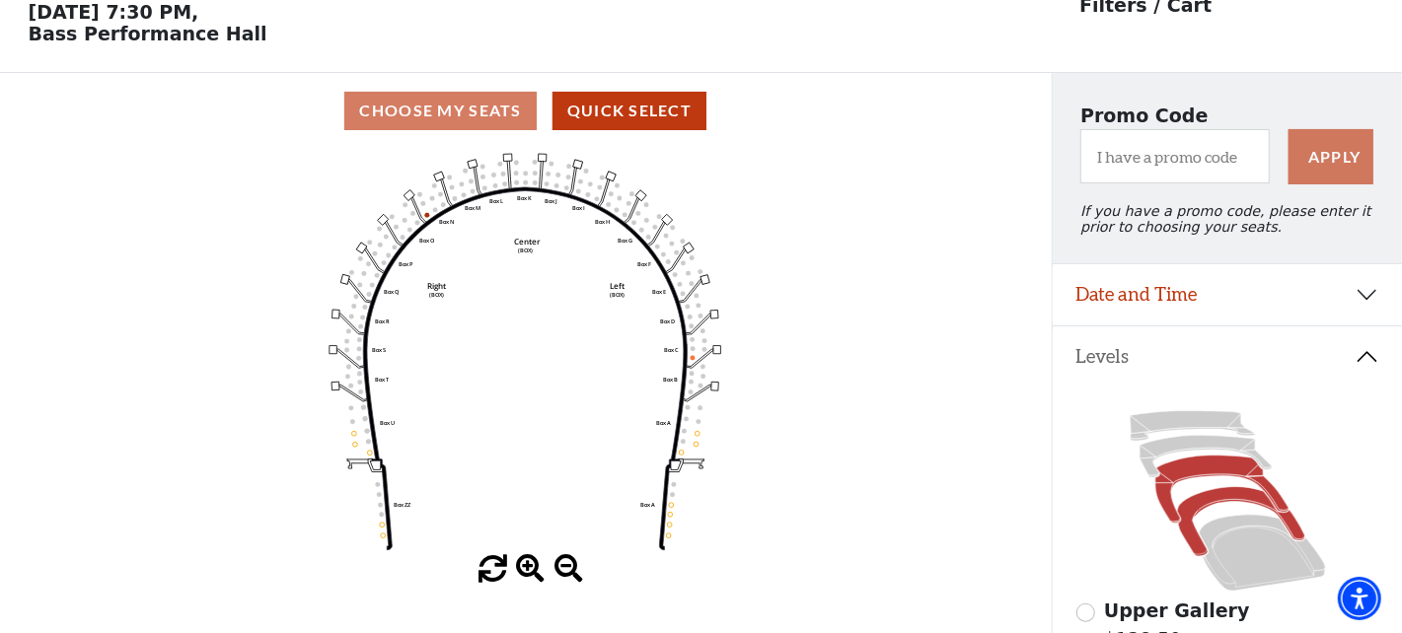
click at [1217, 470] on icon at bounding box center [1221, 490] width 133 height 68
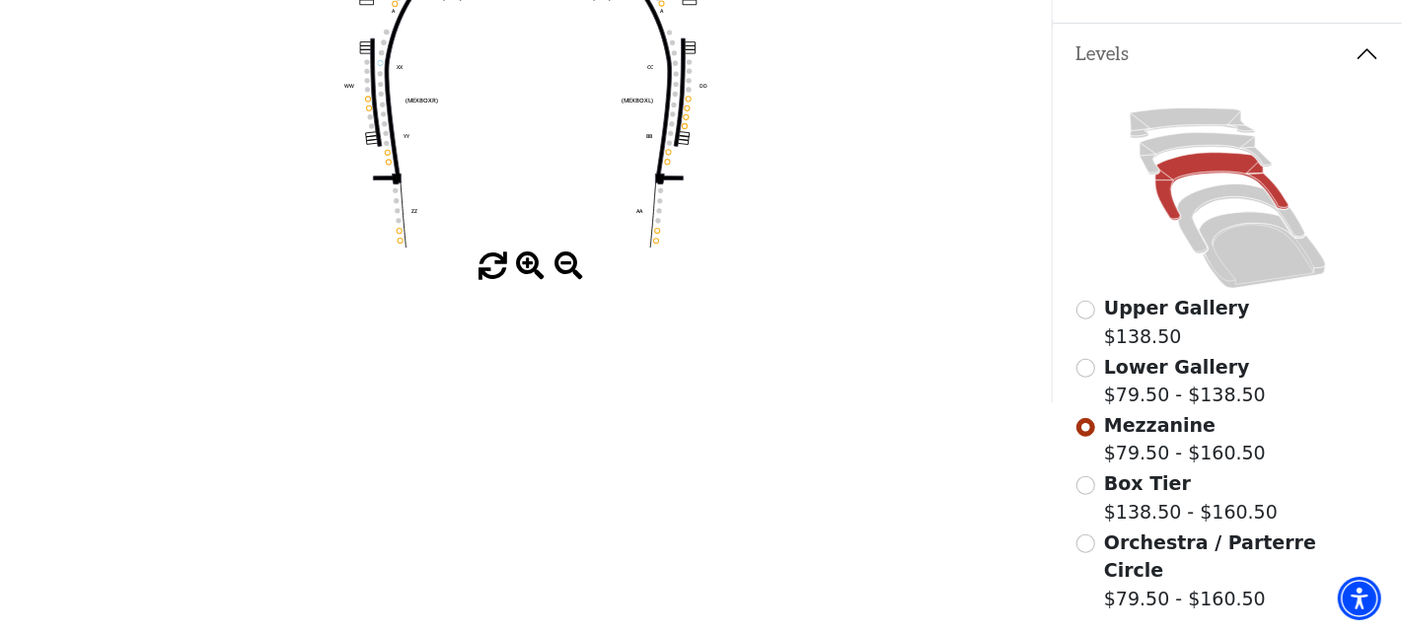
scroll to position [99, 0]
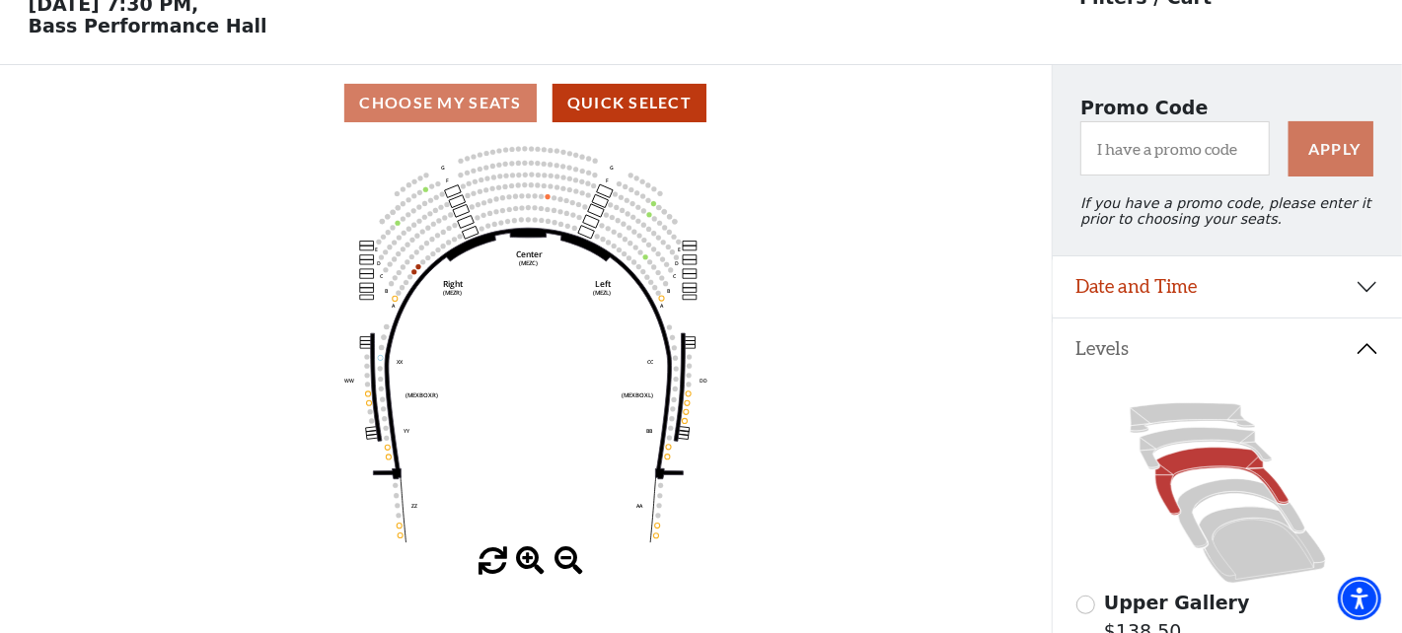
click at [536, 564] on span at bounding box center [530, 562] width 29 height 29
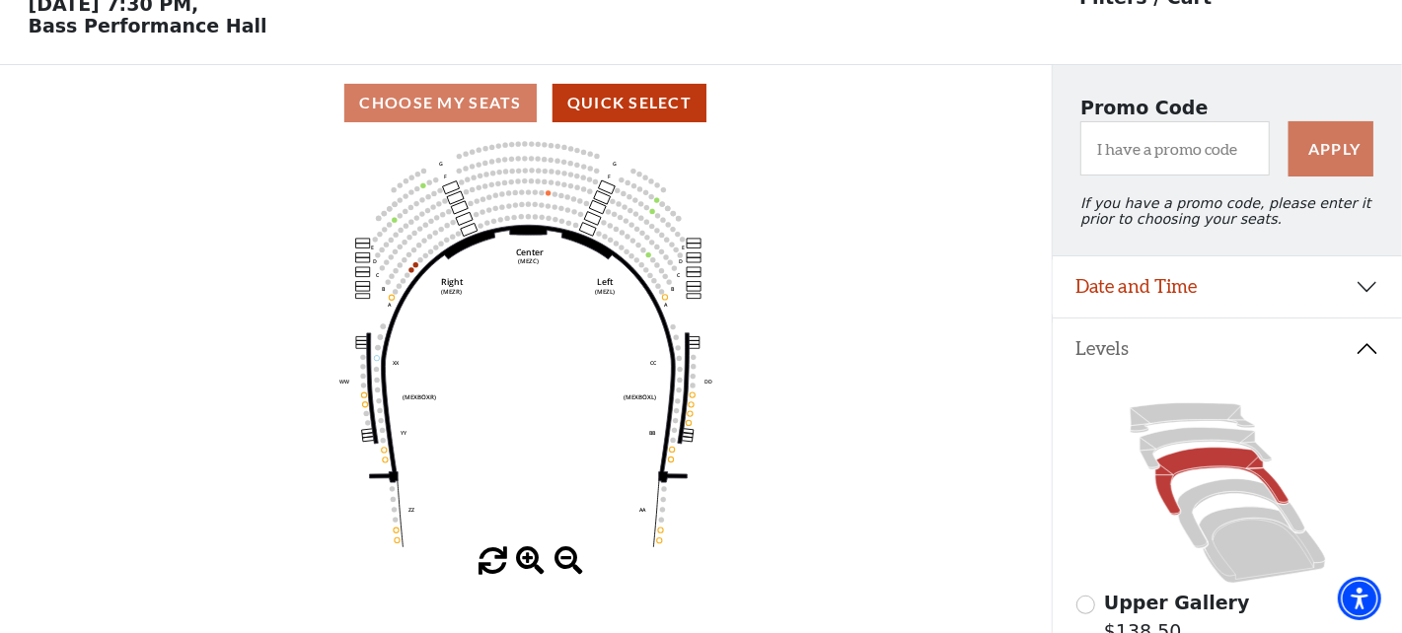
click at [536, 564] on span at bounding box center [530, 562] width 29 height 29
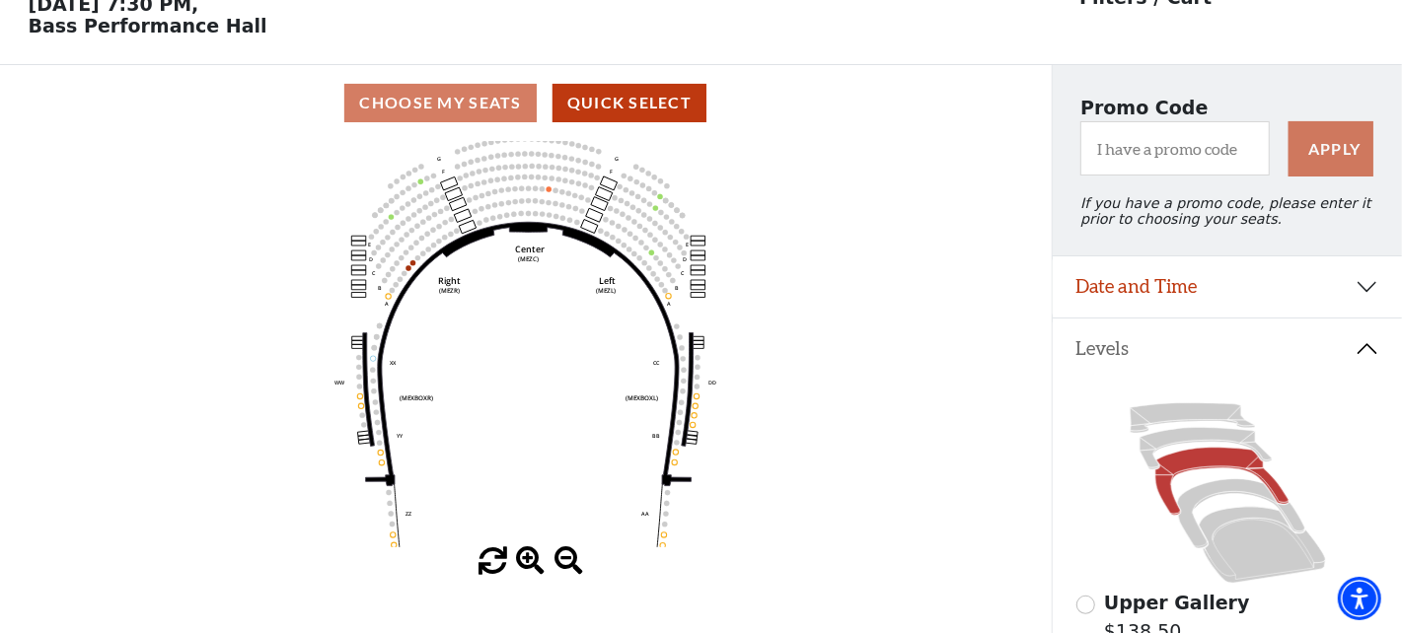
click at [536, 564] on span at bounding box center [530, 562] width 29 height 29
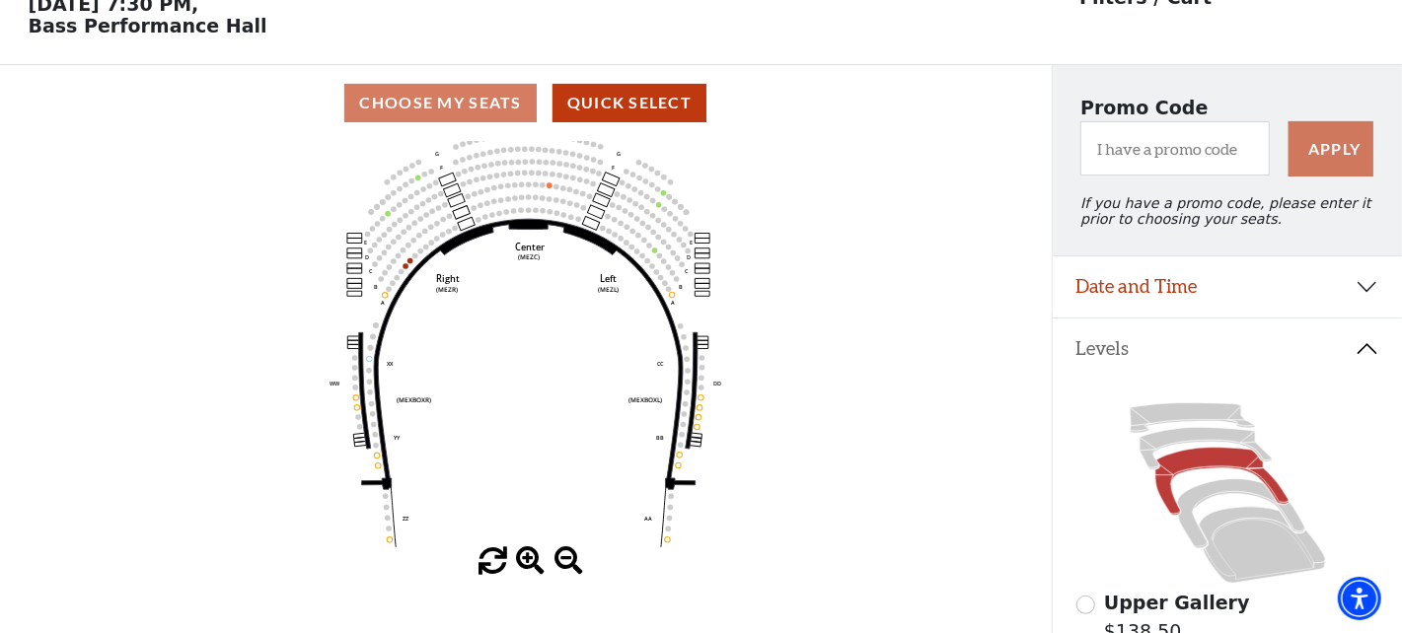
click at [536, 564] on span at bounding box center [530, 562] width 29 height 29
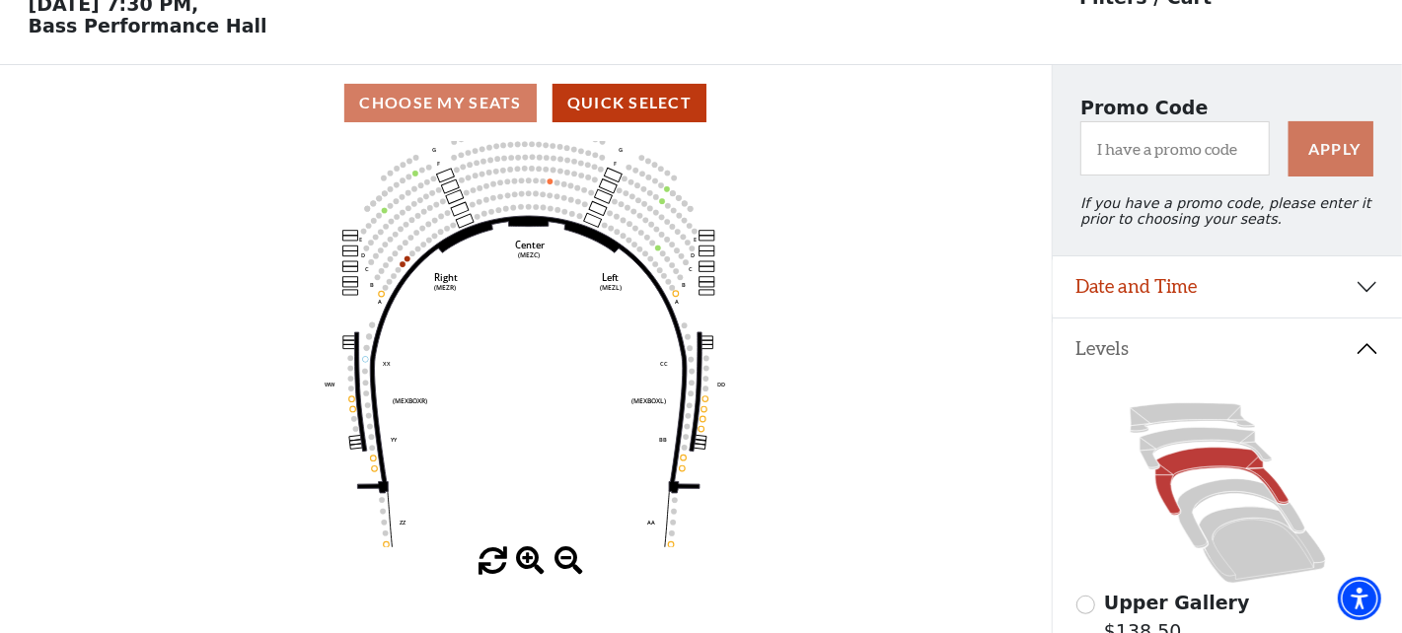
click at [531, 563] on span at bounding box center [530, 562] width 29 height 29
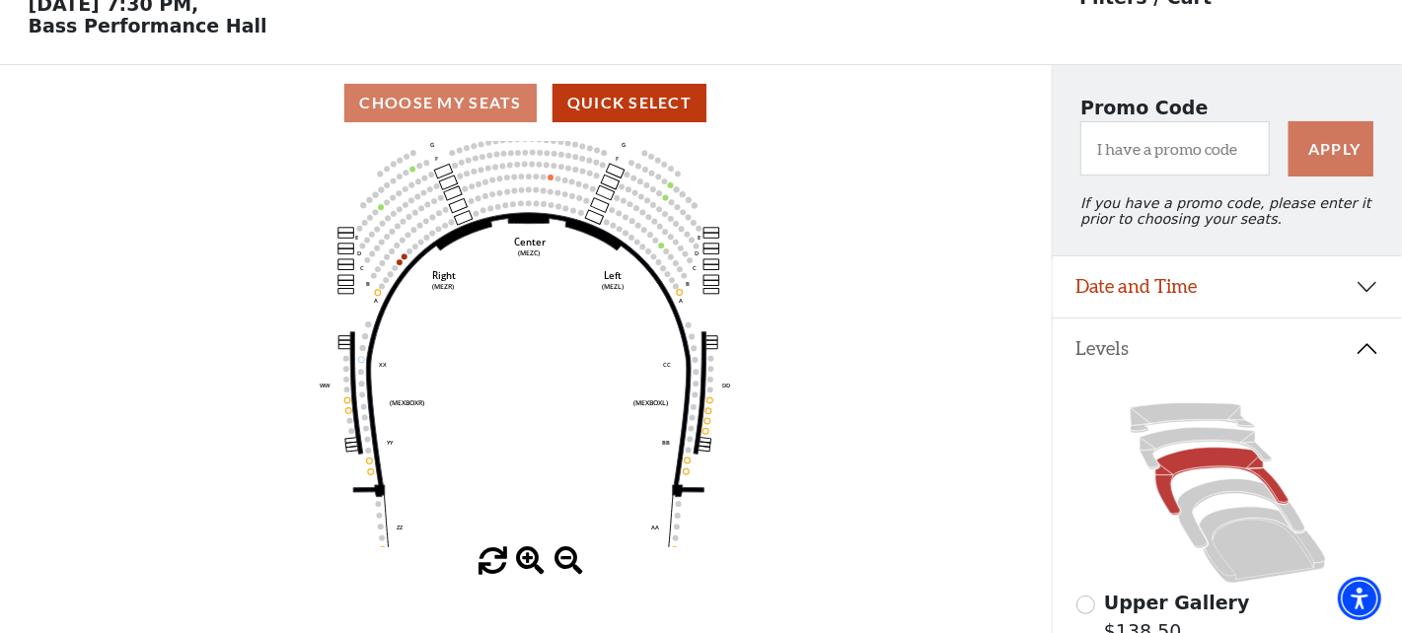
click at [531, 563] on span at bounding box center [530, 562] width 29 height 29
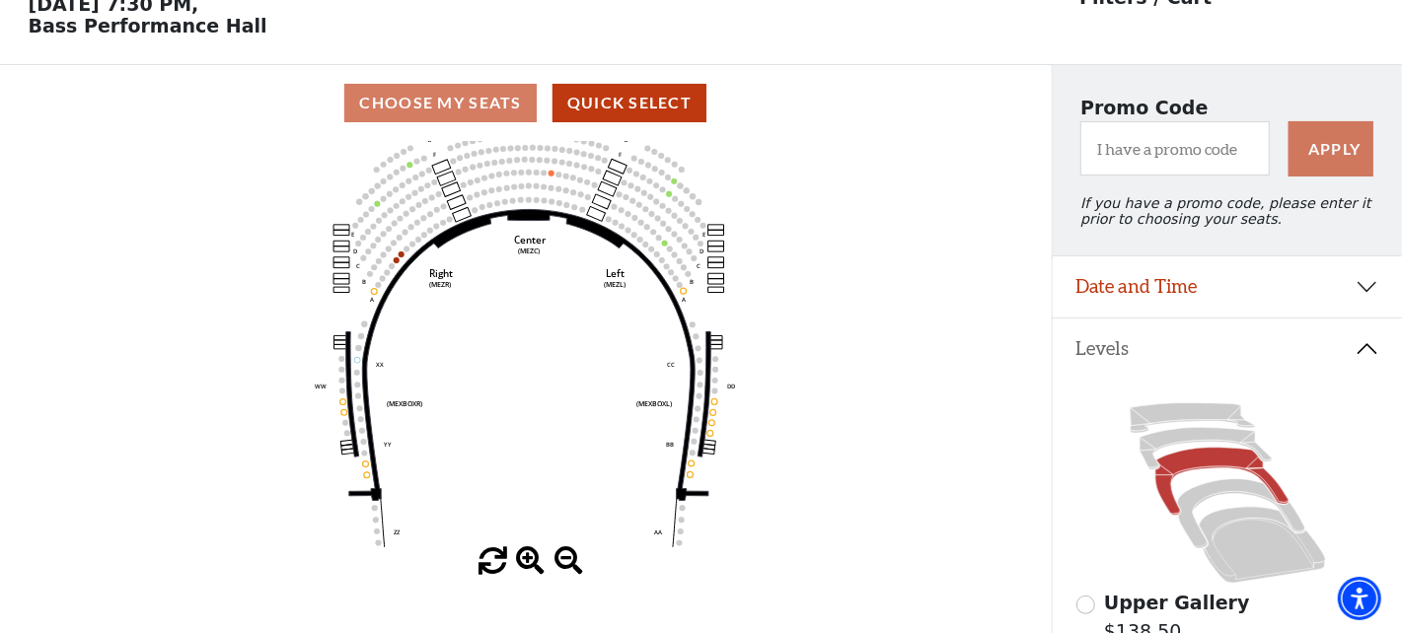
click at [531, 563] on span at bounding box center [530, 562] width 29 height 29
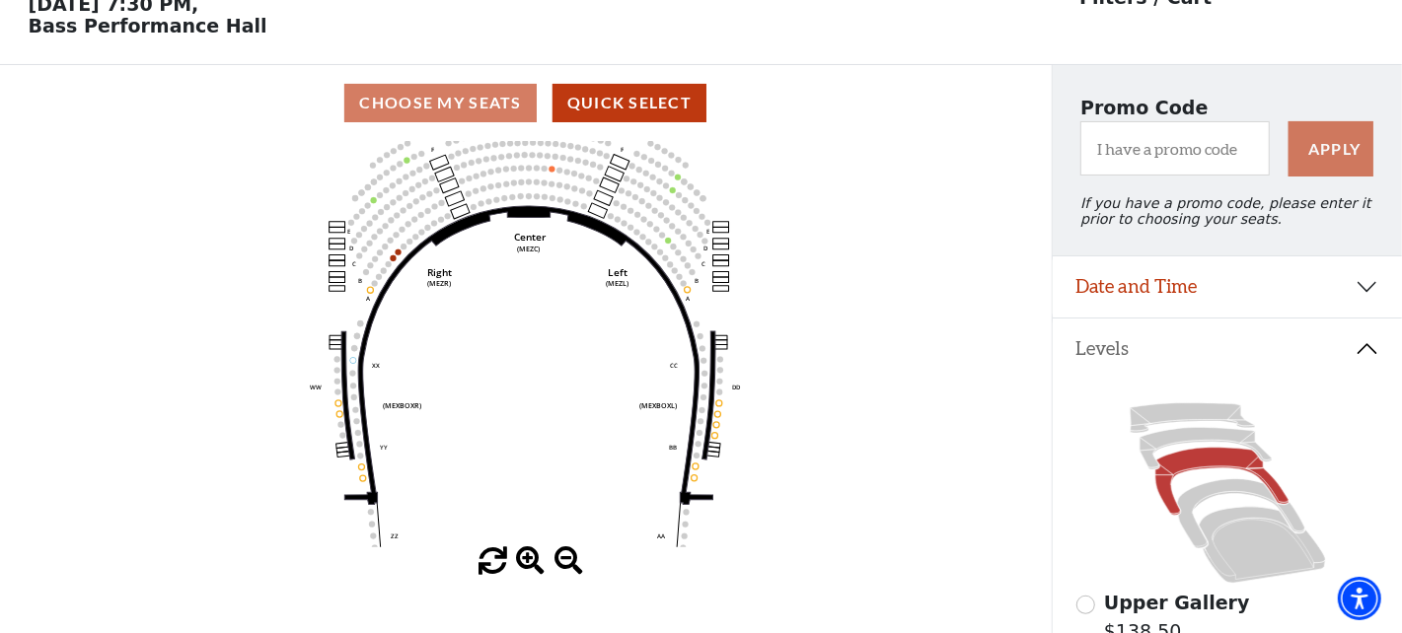
click at [531, 563] on span at bounding box center [530, 562] width 29 height 29
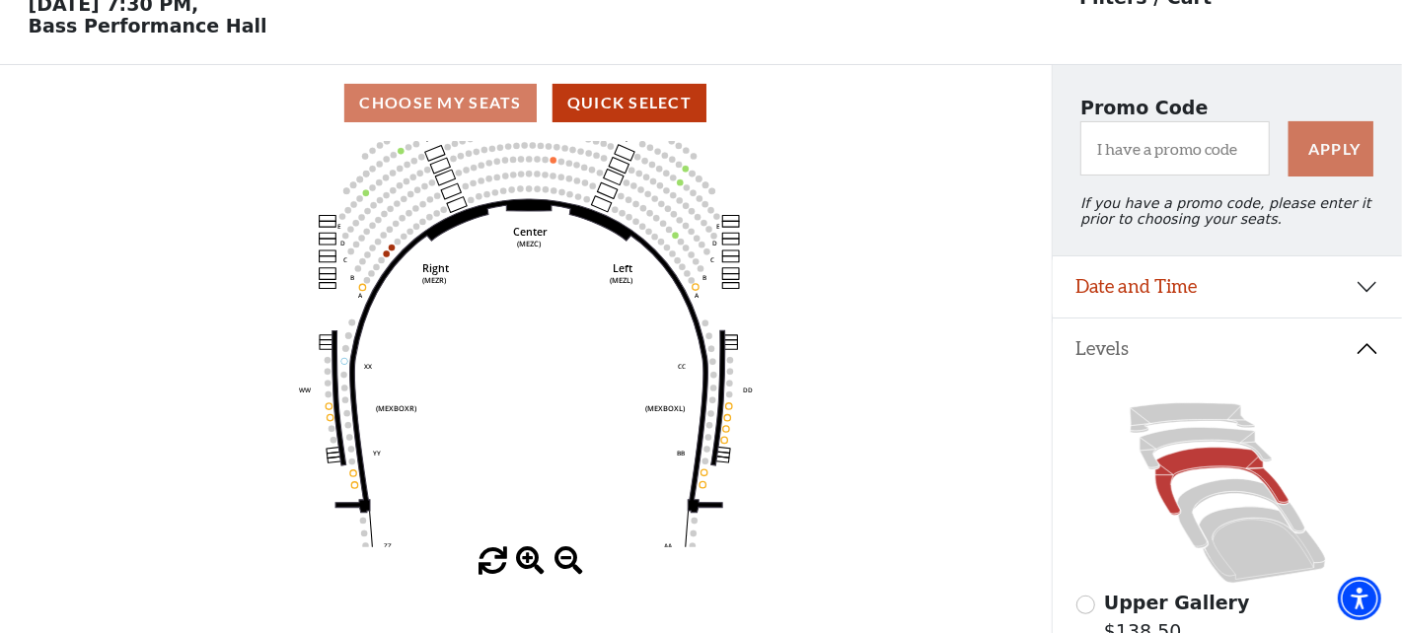
click at [531, 563] on span at bounding box center [530, 562] width 29 height 29
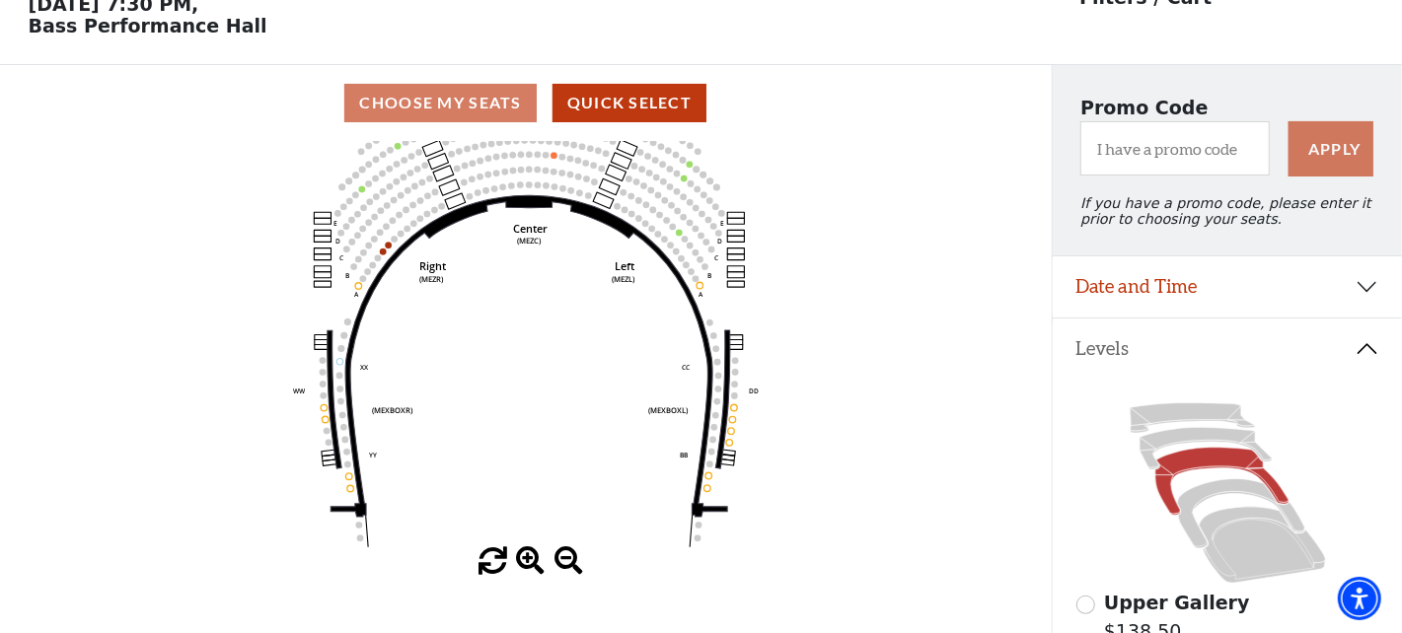
click at [531, 563] on span at bounding box center [530, 562] width 29 height 29
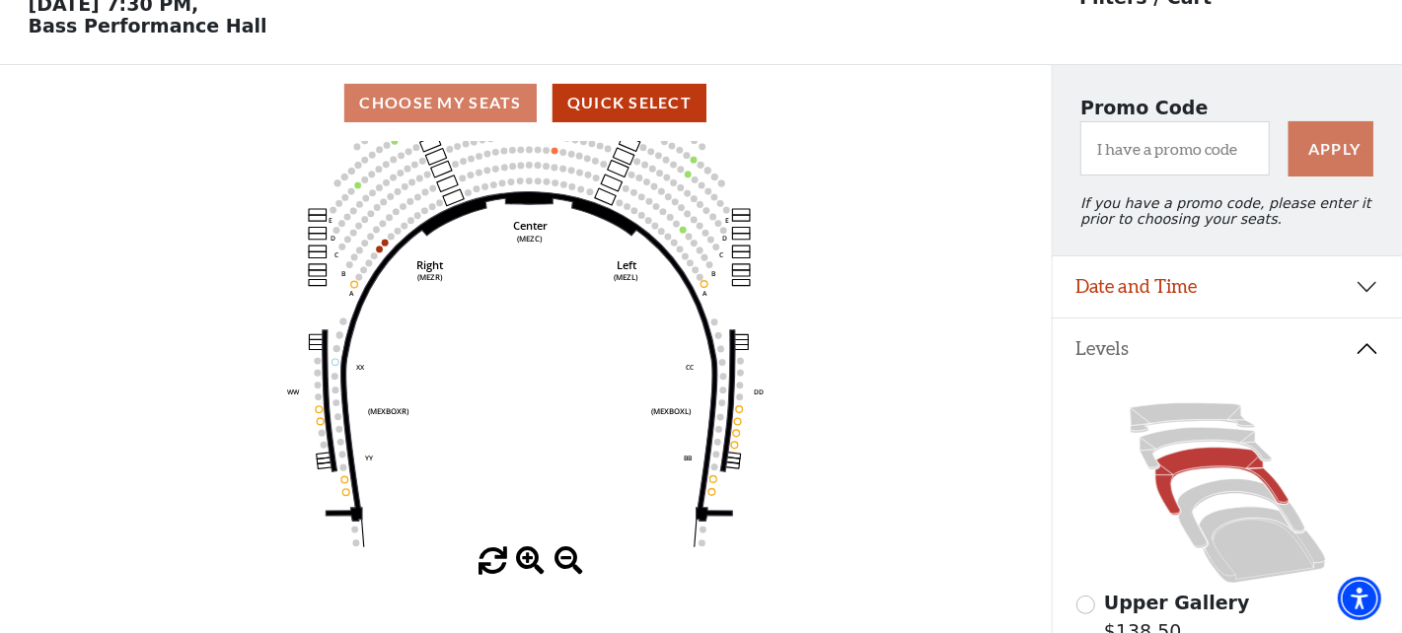
click at [531, 563] on span at bounding box center [530, 562] width 29 height 29
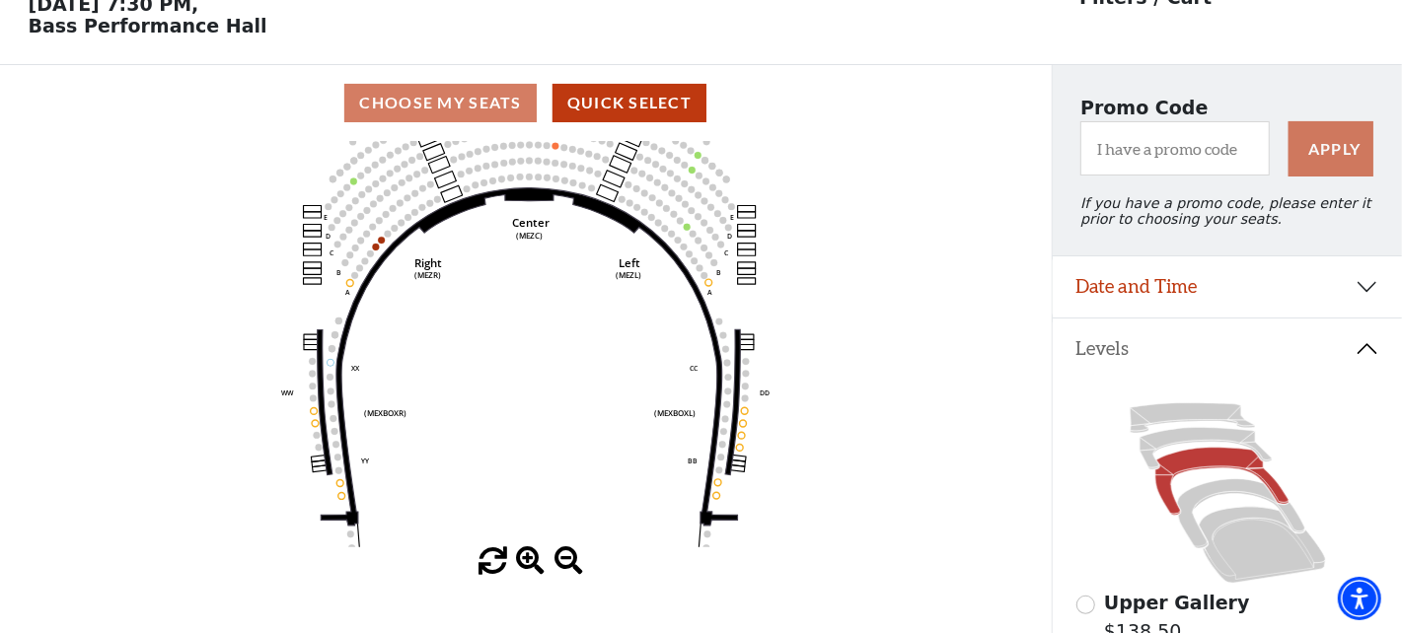
click at [531, 563] on span at bounding box center [530, 562] width 29 height 29
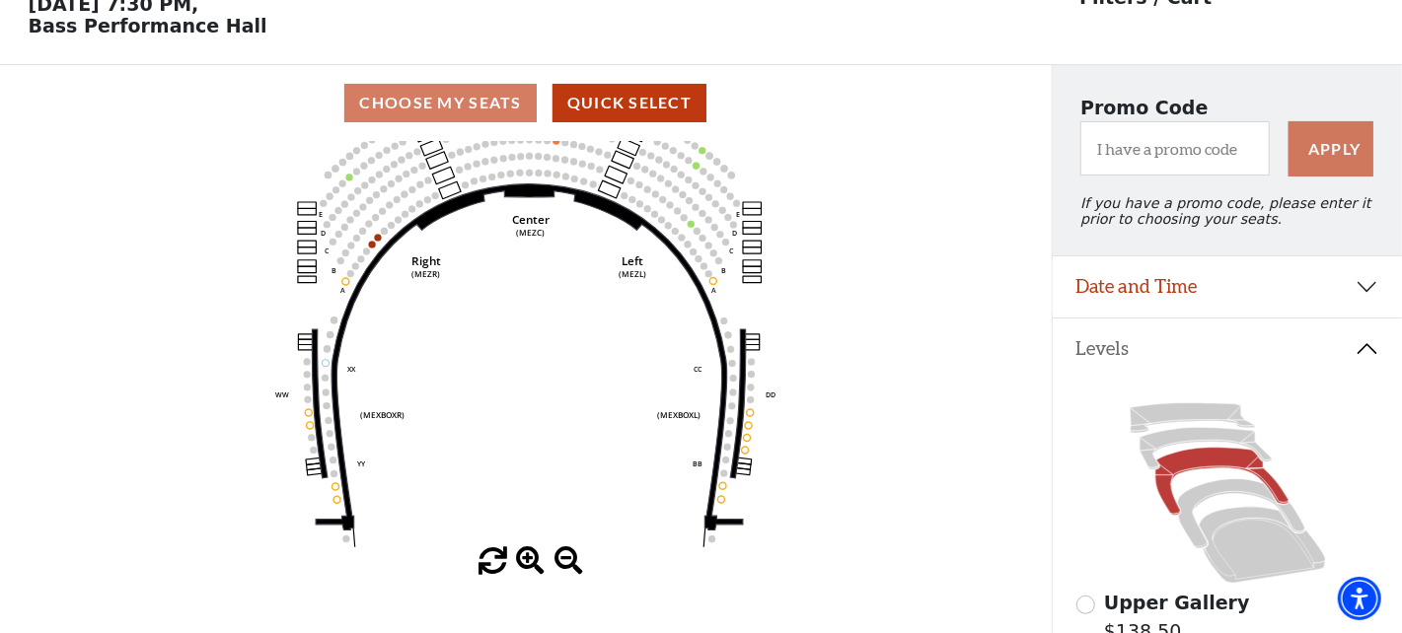
click at [531, 563] on span at bounding box center [530, 562] width 29 height 29
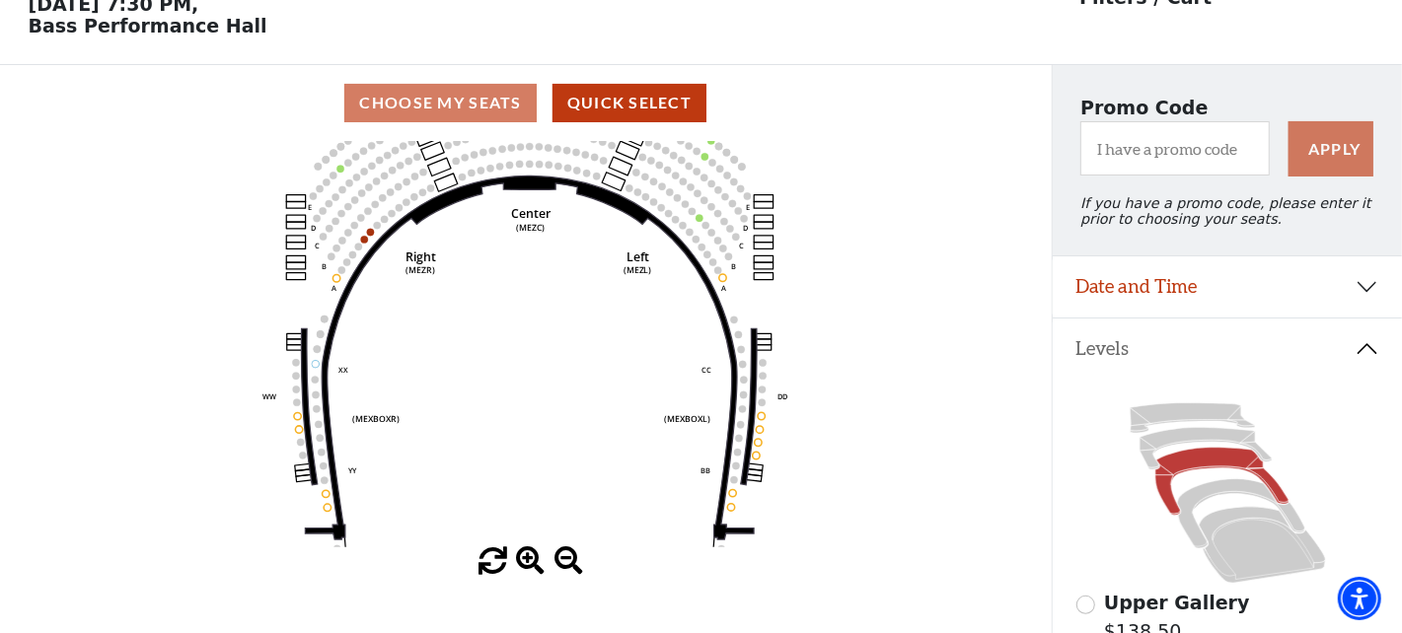
click at [531, 563] on span at bounding box center [530, 562] width 29 height 29
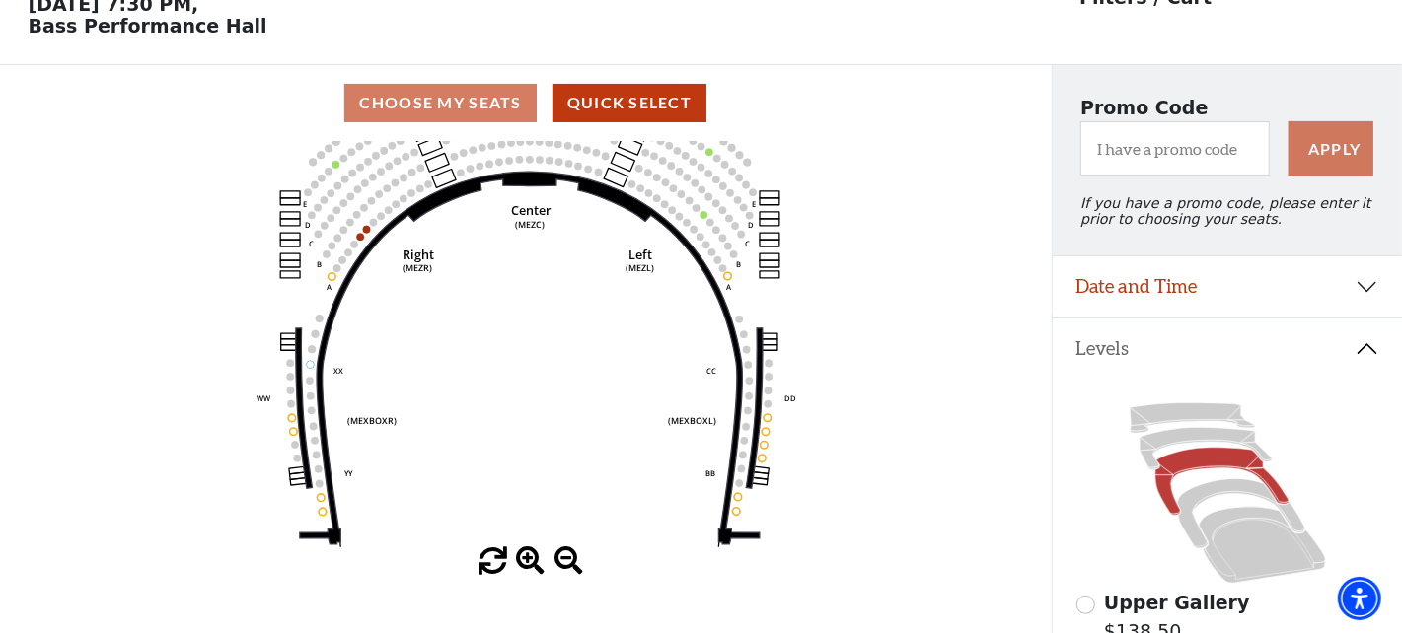
click at [531, 563] on span at bounding box center [530, 562] width 29 height 29
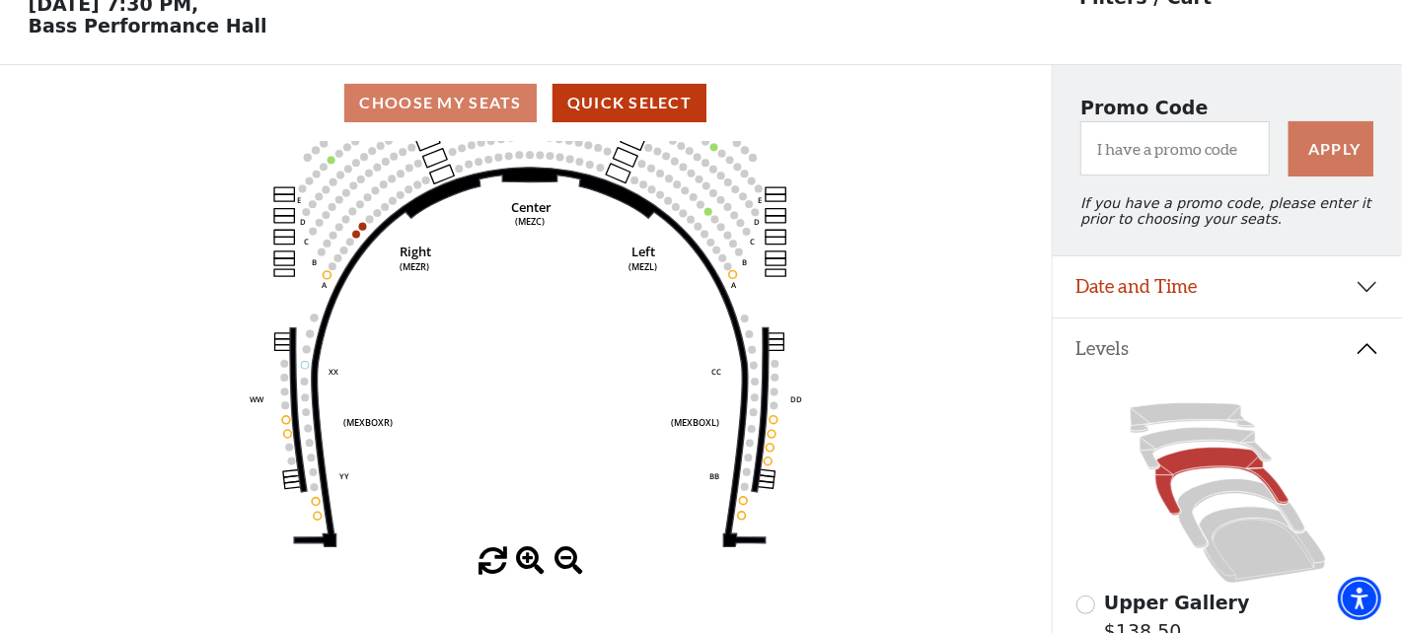
click at [531, 563] on span at bounding box center [530, 562] width 29 height 29
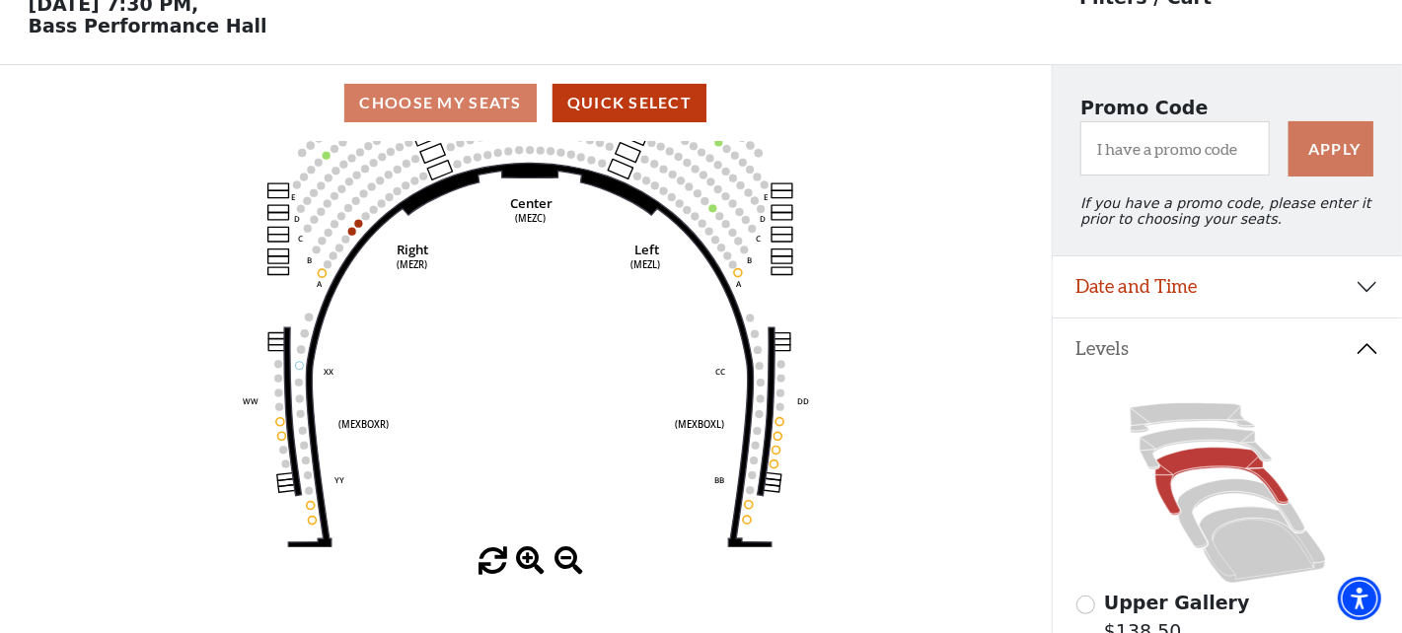
click at [531, 563] on span at bounding box center [530, 562] width 29 height 29
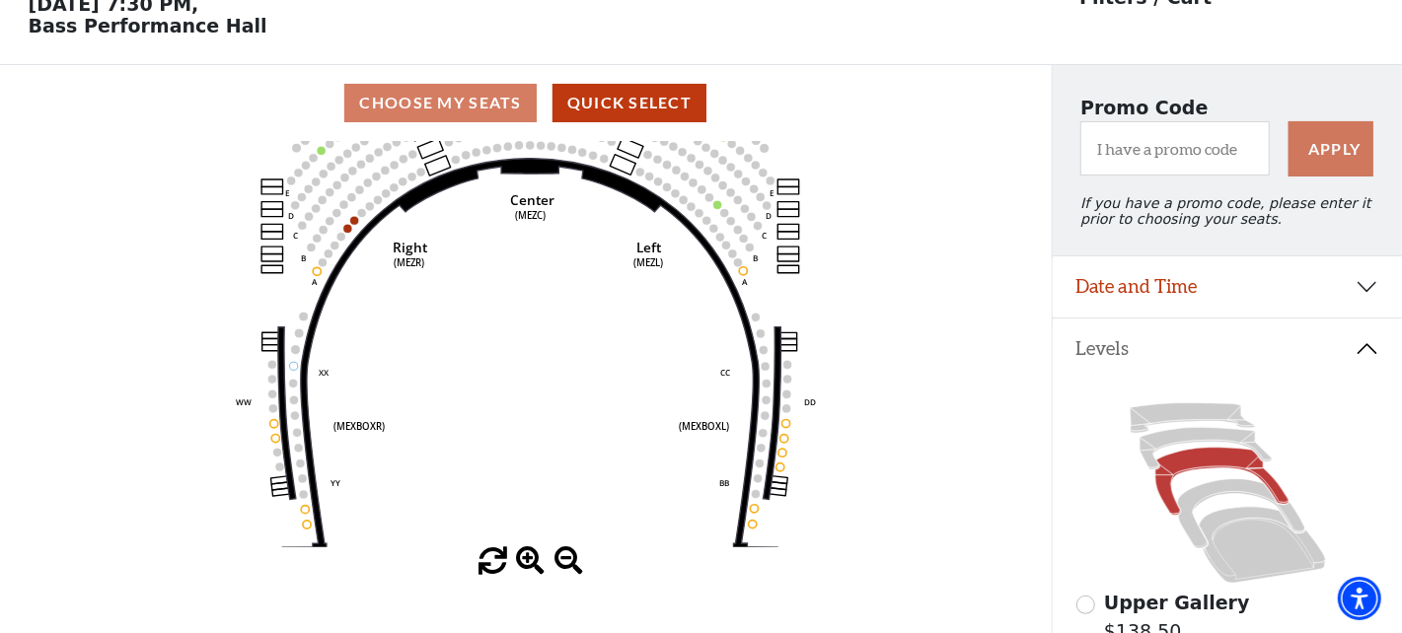
click at [531, 563] on span at bounding box center [530, 562] width 29 height 29
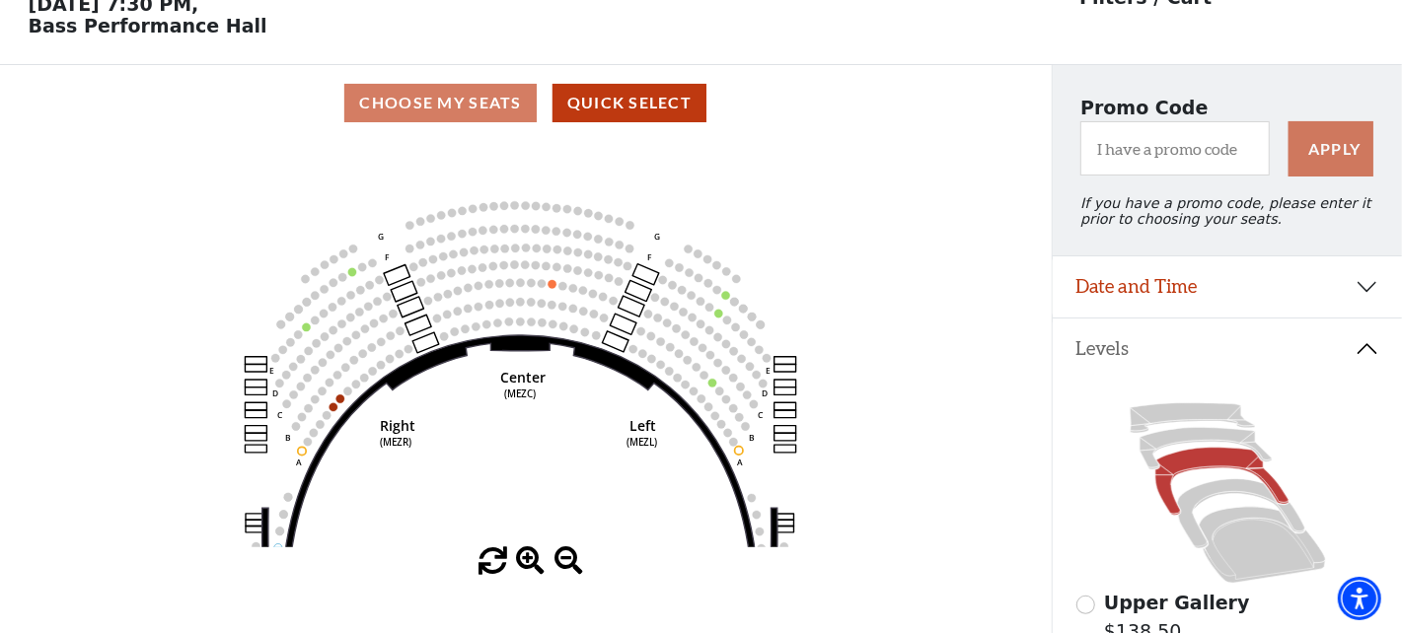
drag, startPoint x: 524, startPoint y: 310, endPoint x: 514, endPoint y: 492, distance: 182.8
click at [514, 492] on icon "Center (MEZC) Right (MEZR) Left (MEZL) (MEXBOXR) (MEXBOXL) XX WW CC DD YY BB ZZ…" at bounding box center [525, 344] width 946 height 406
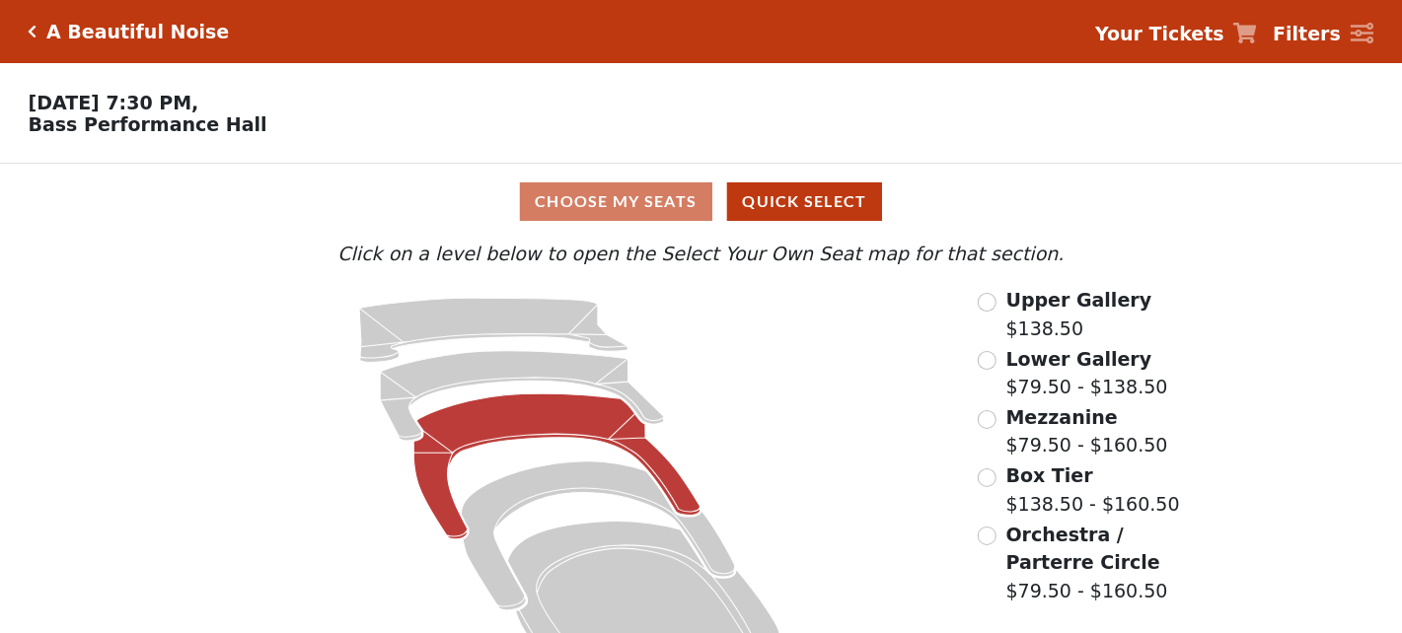
scroll to position [68, 0]
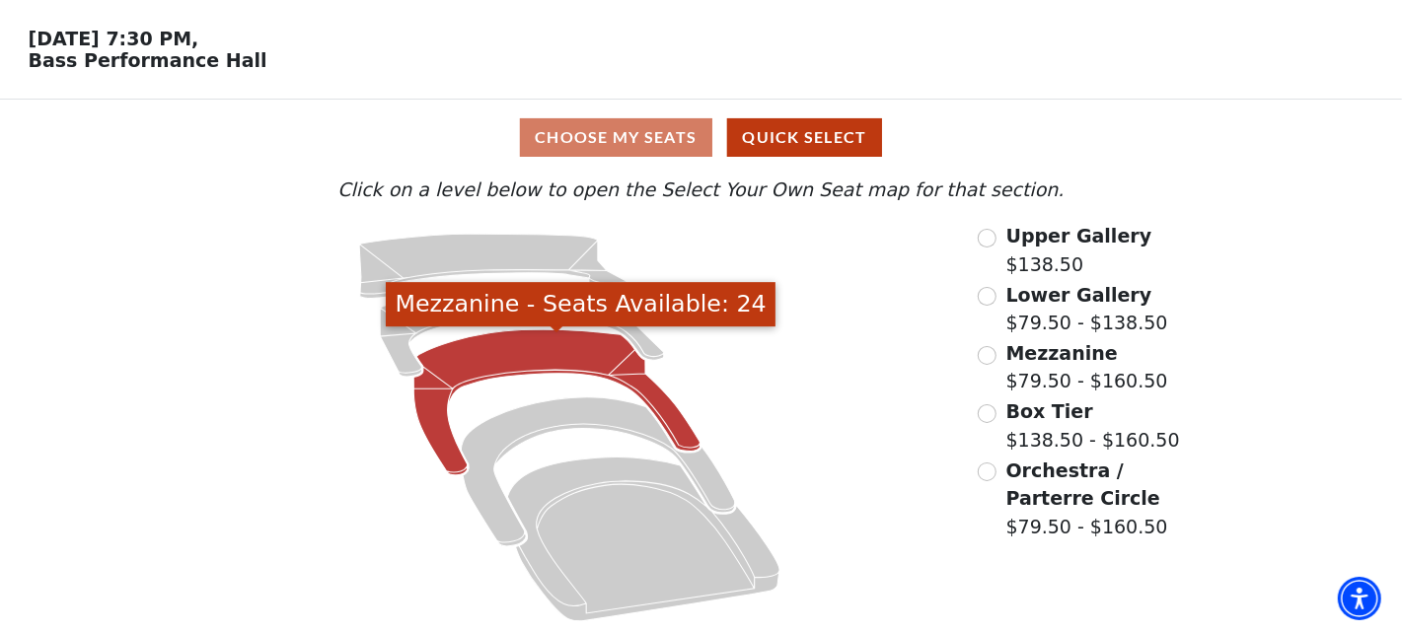
click at [554, 342] on icon "Mezzanine - Seats Available: 24" at bounding box center [556, 403] width 287 height 146
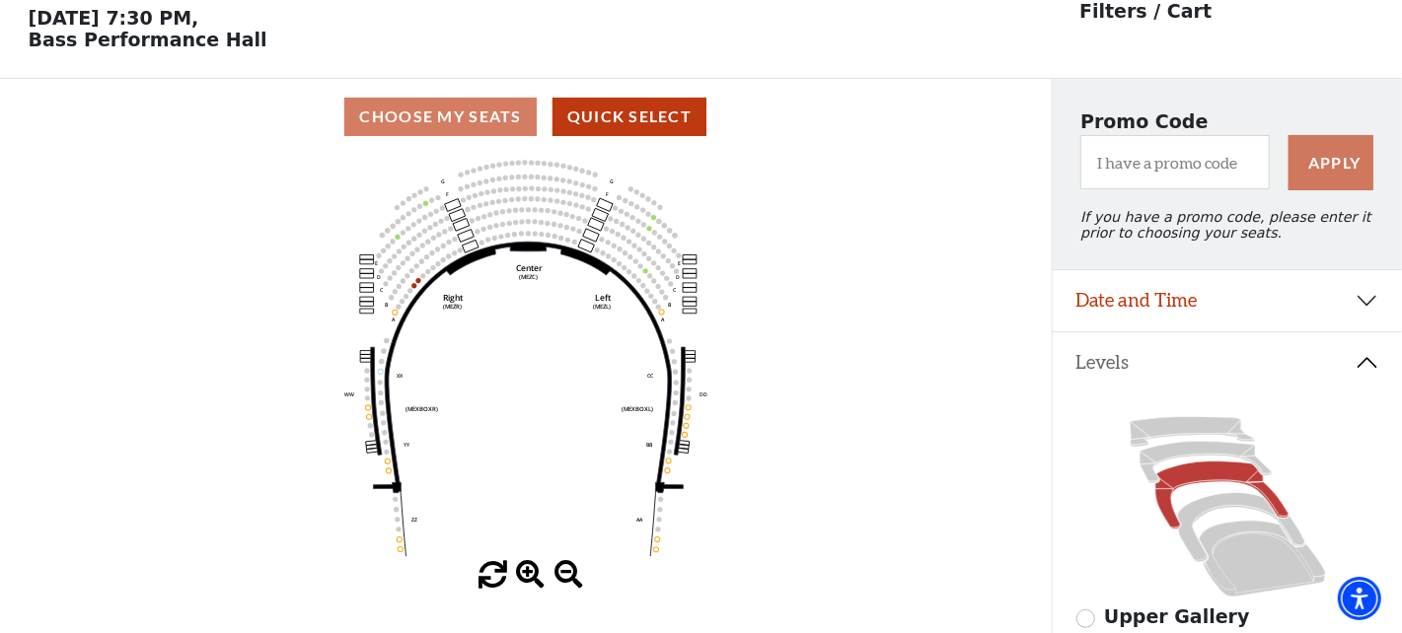
scroll to position [91, 0]
